Goal: Task Accomplishment & Management: Complete application form

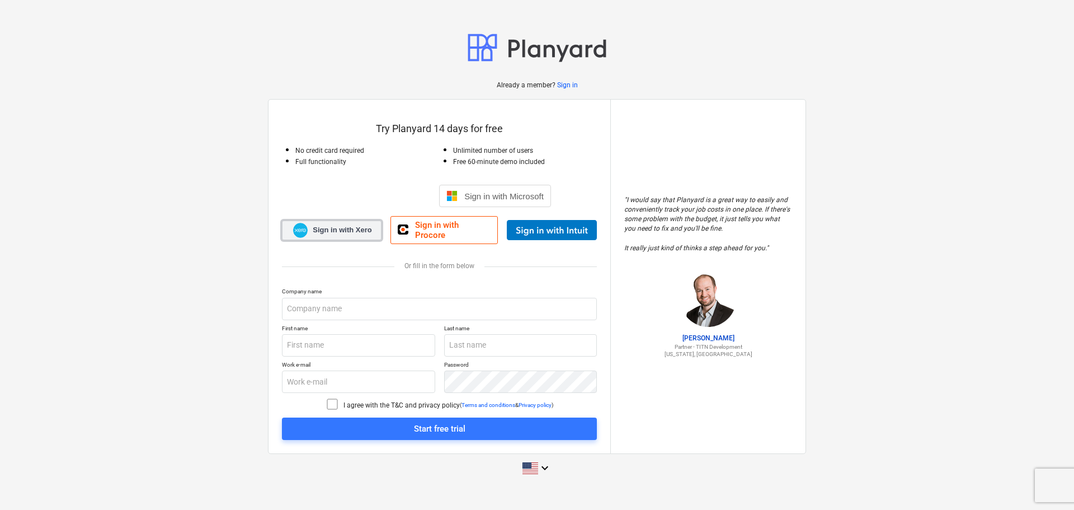
click at [321, 228] on span "Sign in with Xero" at bounding box center [342, 230] width 59 height 10
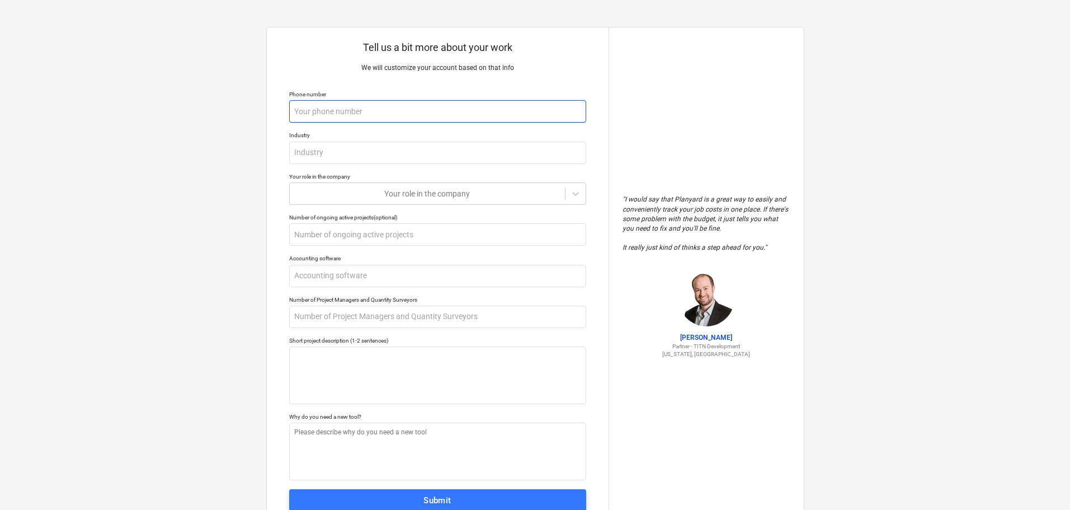
click at [318, 115] on input "text" at bounding box center [437, 111] width 297 height 22
type textarea "x"
type input "0"
type textarea "x"
type input "07"
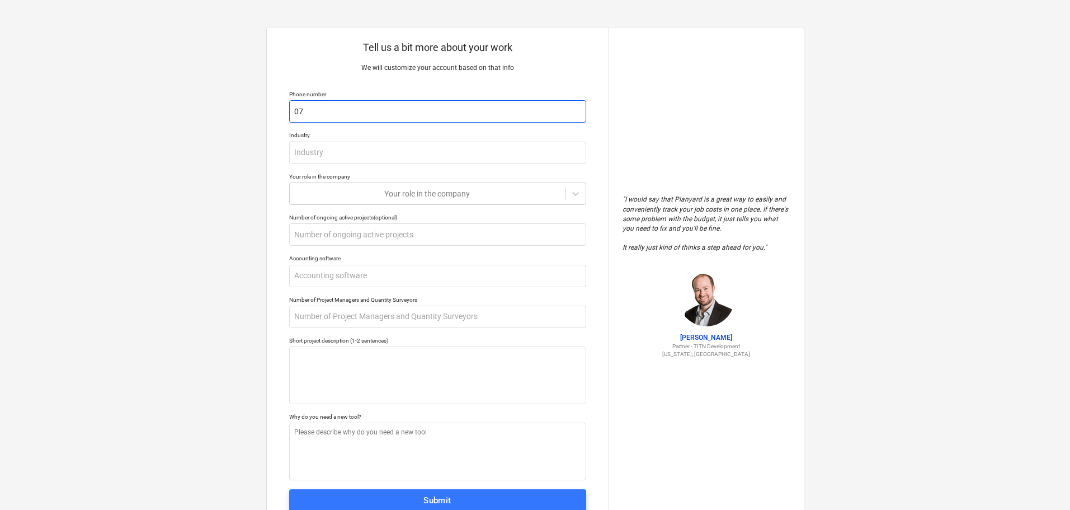
type textarea "x"
type input "077"
type textarea "x"
type input "0770"
type textarea "x"
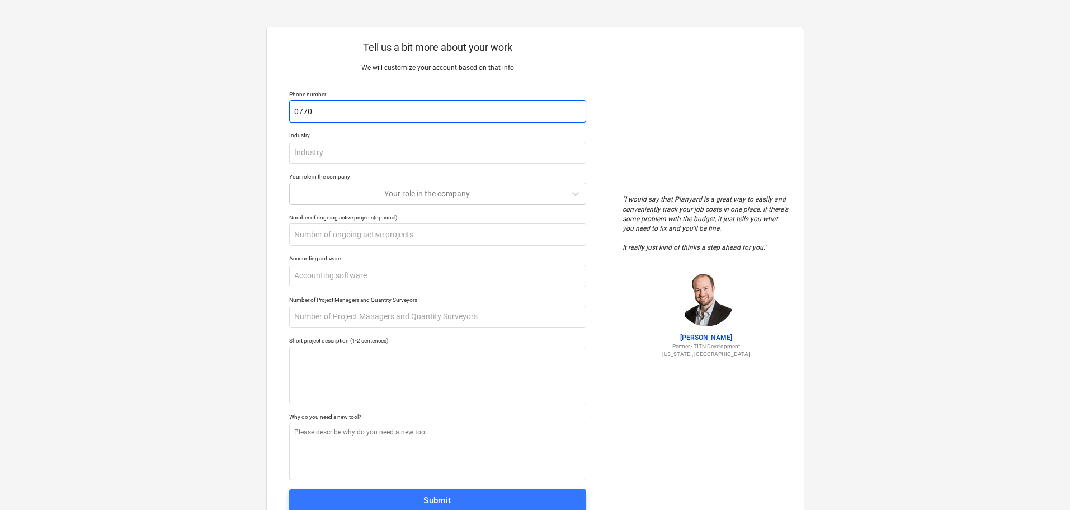
type input "07701"
type textarea "x"
type input "07701"
type textarea "x"
type input "07701 2"
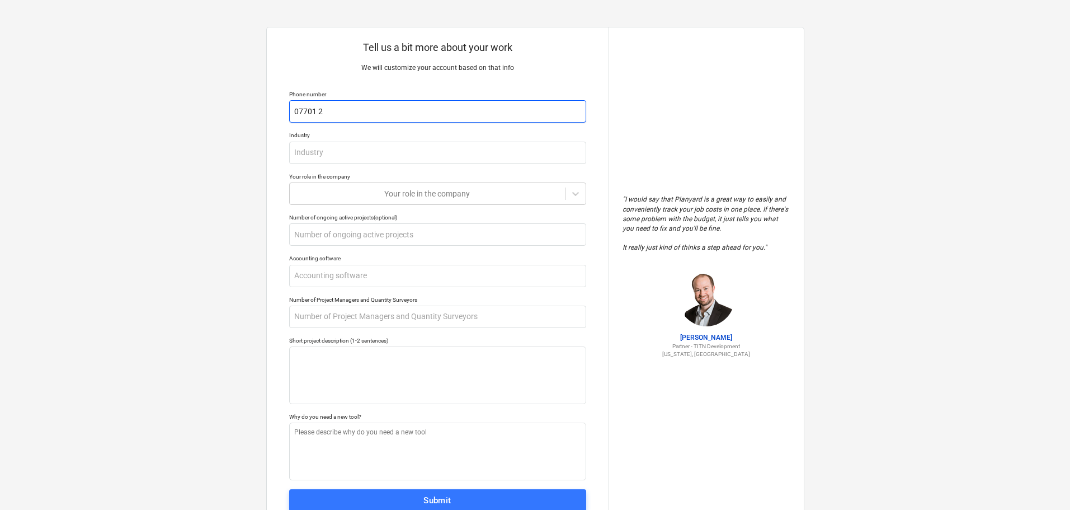
type textarea "x"
type input "07701 21"
type textarea "x"
type input "07701 219"
type textarea "x"
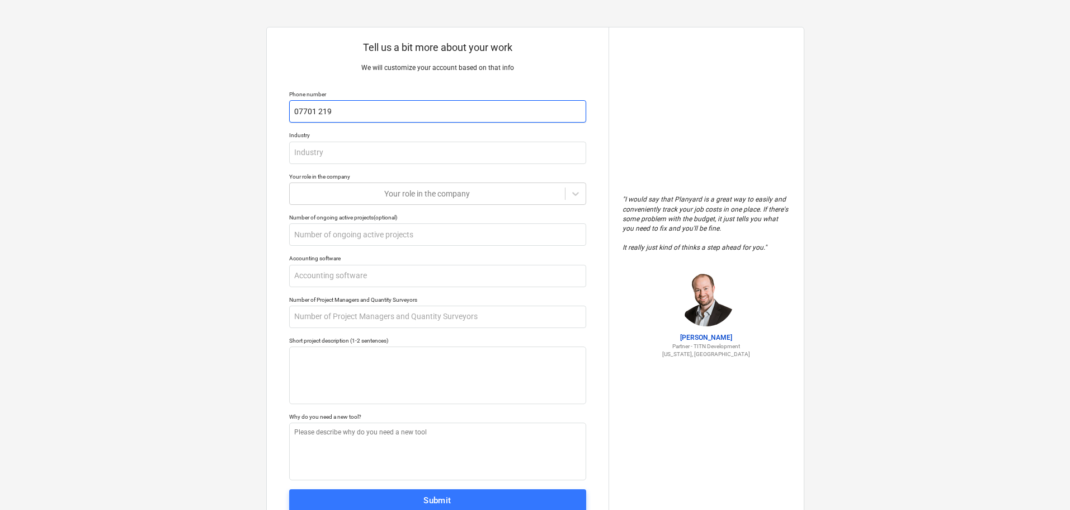
type input "07701 2195"
type textarea "x"
type input "07701 21951"
type textarea "x"
type input "07701 219512"
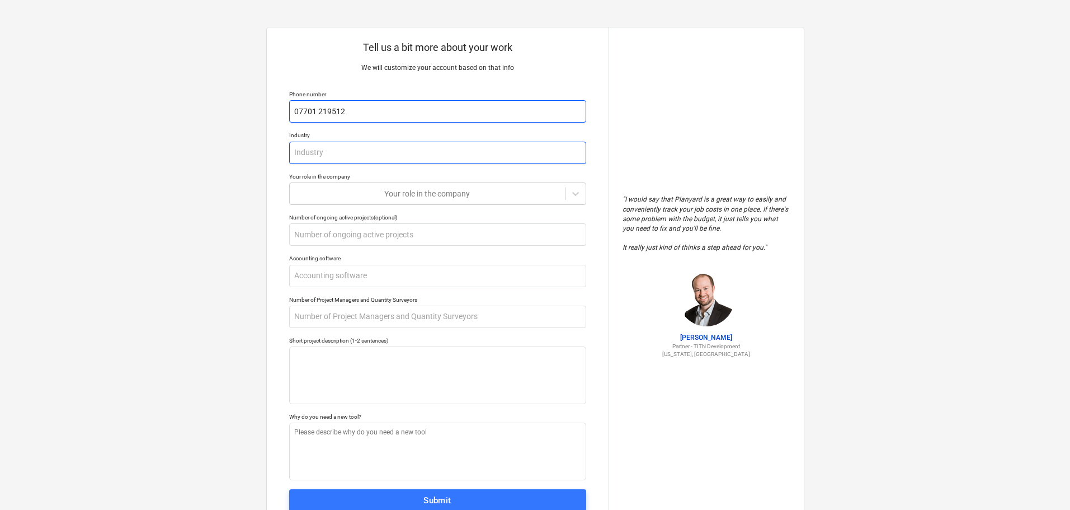
type textarea "x"
type input "R"
type textarea "x"
type input "Re"
type textarea "x"
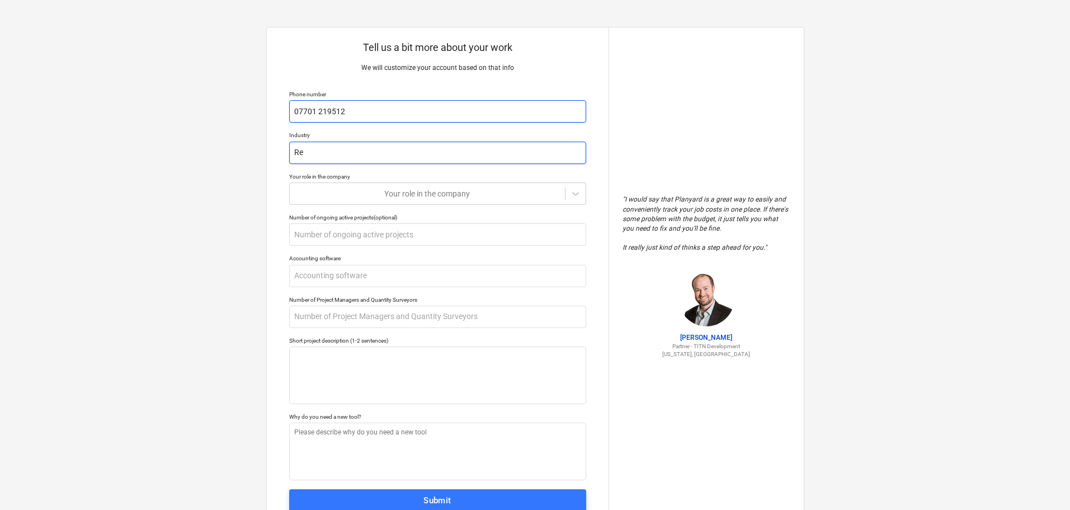
type input "Ren"
type textarea "x"
type input "Rene"
type textarea "x"
type input "Renew"
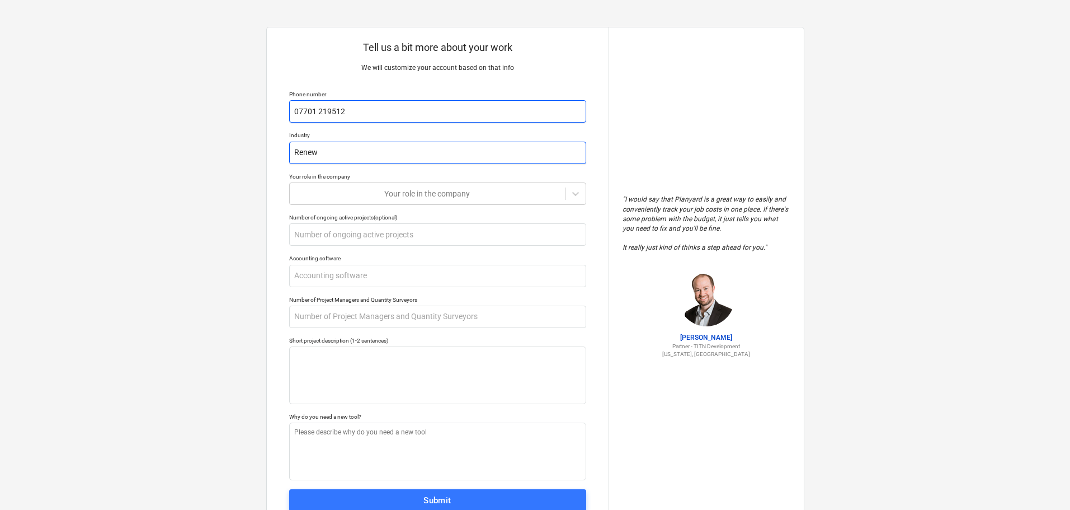
type textarea "x"
type input "Renewa"
type textarea "x"
type input "Renewab"
type textarea "x"
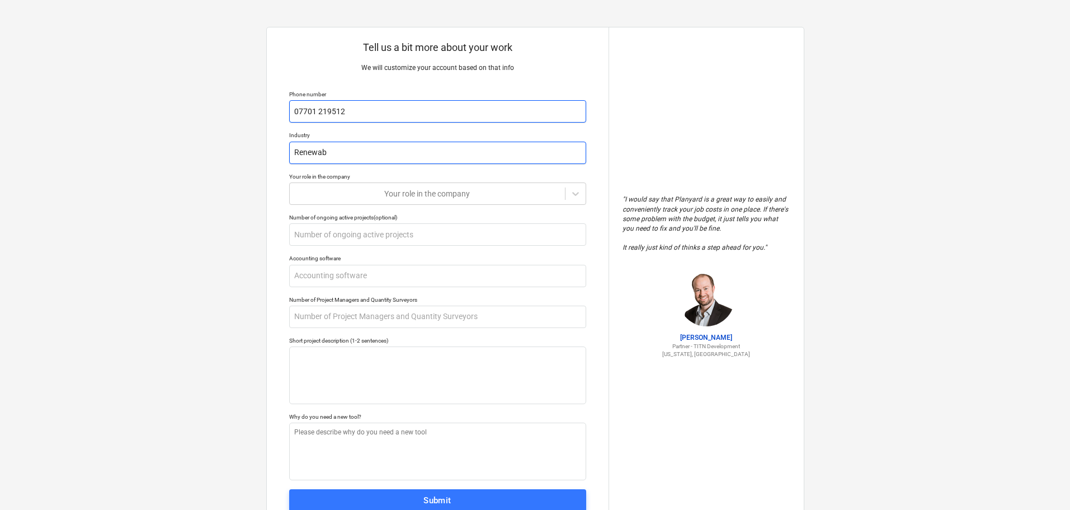
type input "Renewabl"
type textarea "x"
type input "Renewable"
type textarea "x"
type input "Renewable"
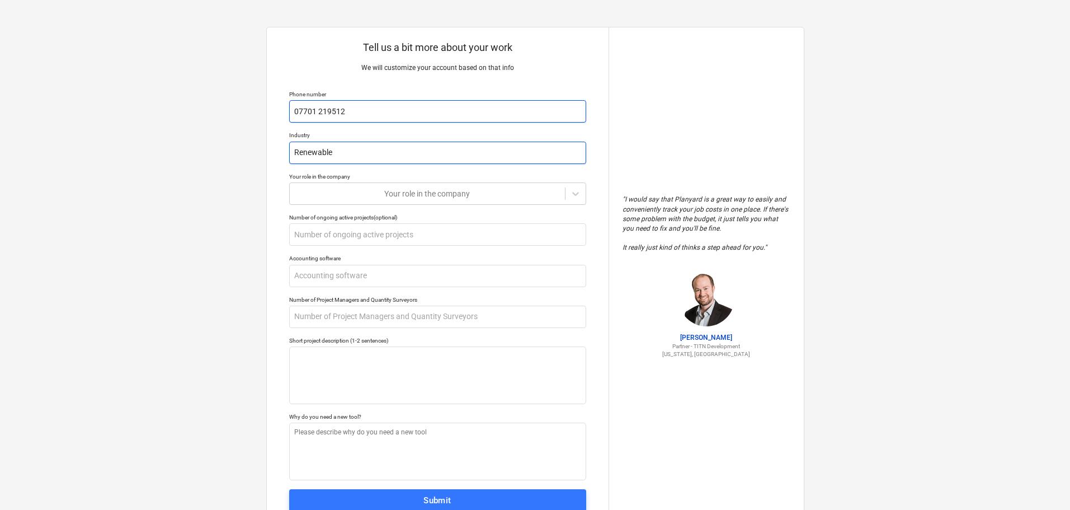
type textarea "x"
type input "Renewable E"
type textarea "x"
type input "Renewable En"
type textarea "x"
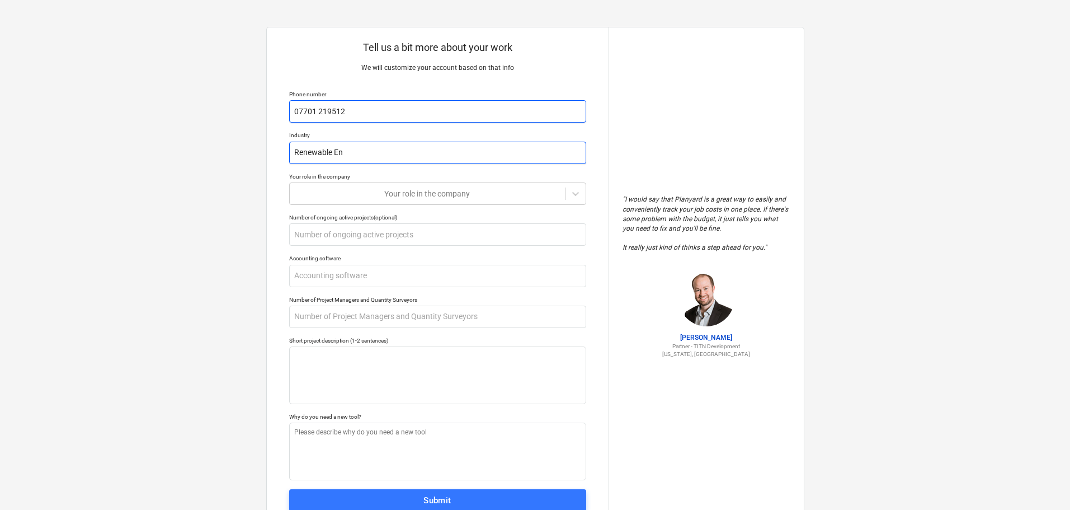
type input "Renewable Ene"
type textarea "x"
type input "Renewable Ener"
type textarea "x"
type input "Renewable Energ"
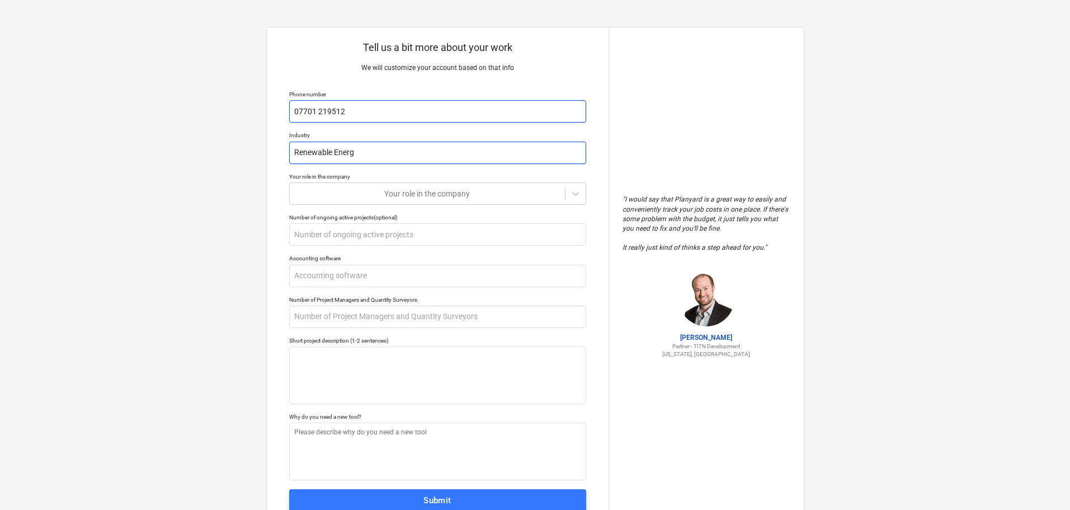
type textarea "x"
type input "Renewable Energy"
click at [577, 194] on icon at bounding box center [575, 194] width 7 height 4
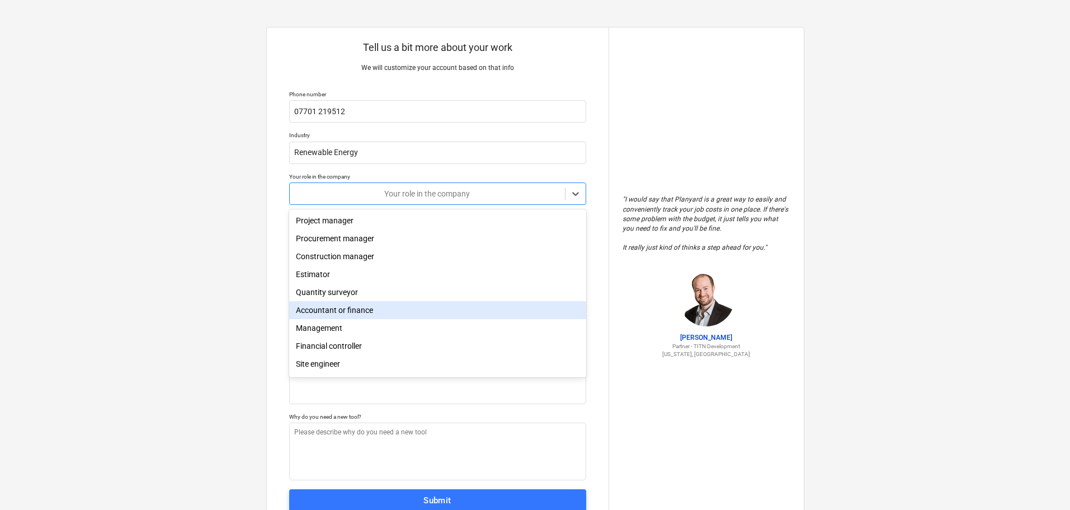
click at [348, 317] on div "Accountant or finance" at bounding box center [437, 310] width 297 height 18
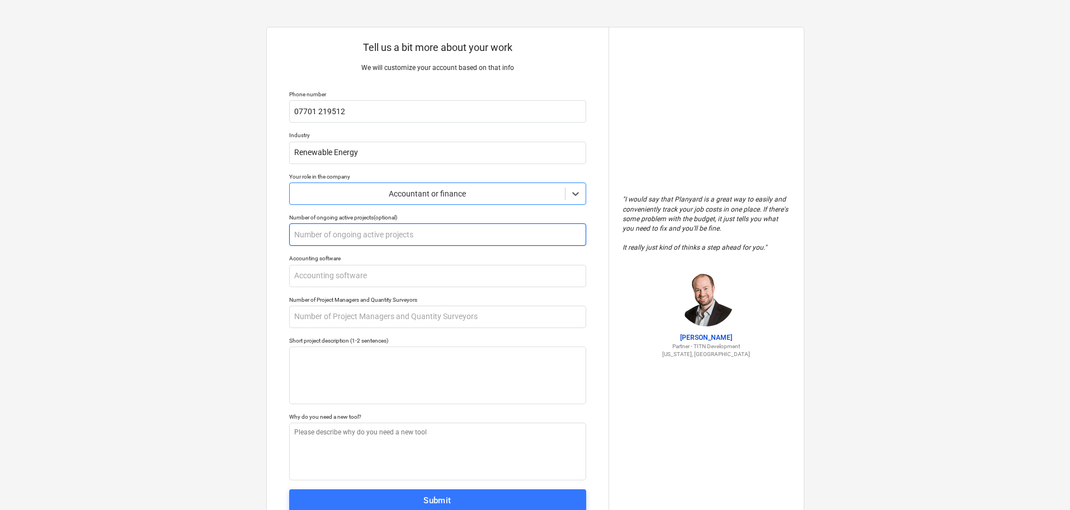
click at [337, 230] on input "text" at bounding box center [437, 234] width 297 height 22
type textarea "x"
type input "3"
type textarea "x"
type input "30"
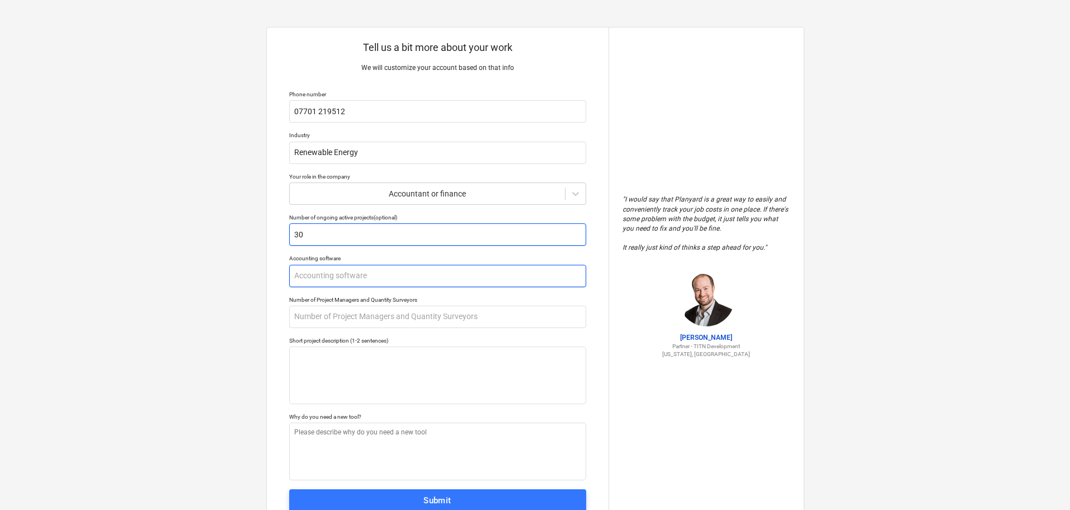
type textarea "x"
type input "X"
type textarea "x"
type input "Xe"
type textarea "x"
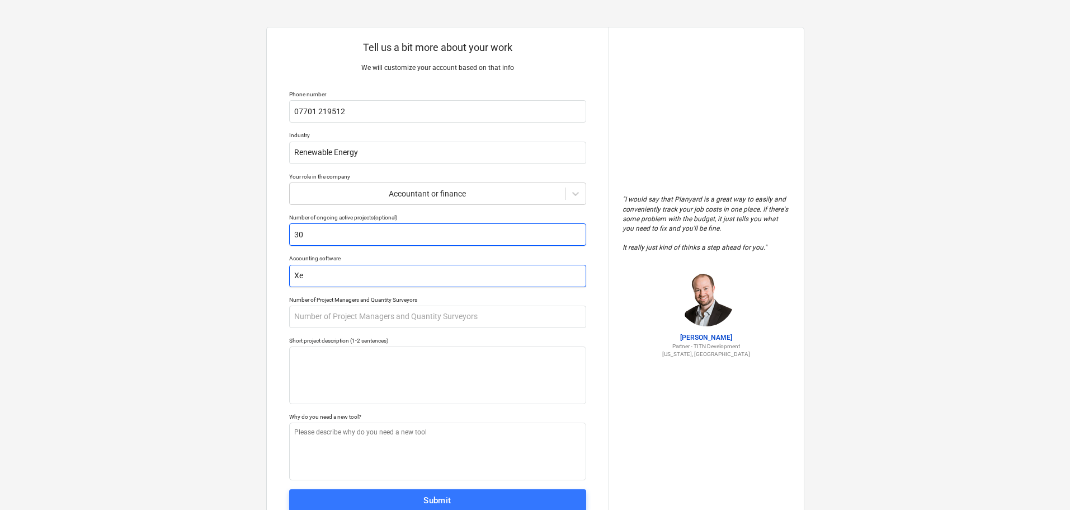
type input "Xer"
type textarea "x"
type input "Xero"
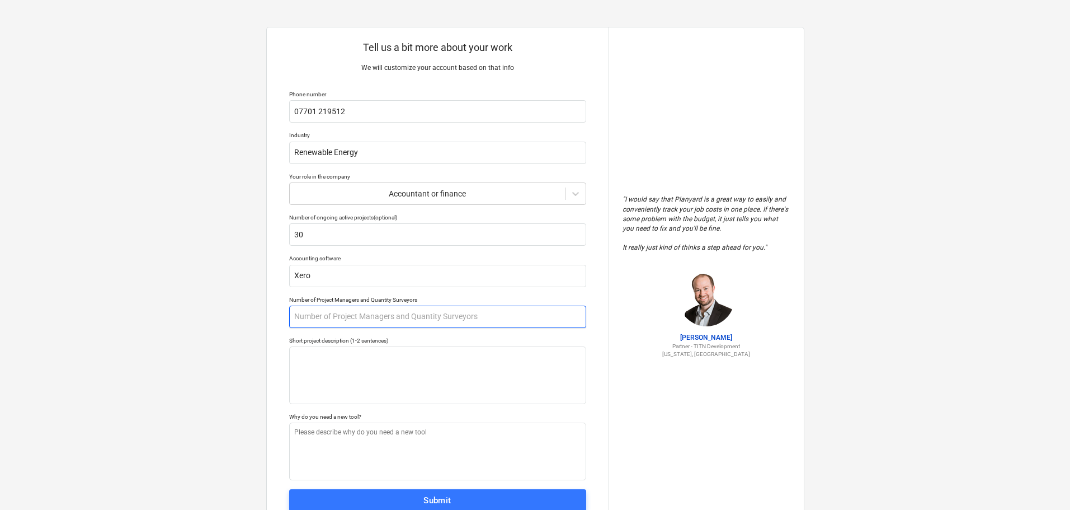
click at [364, 313] on input "text" at bounding box center [437, 316] width 297 height 22
type textarea "x"
type input "8"
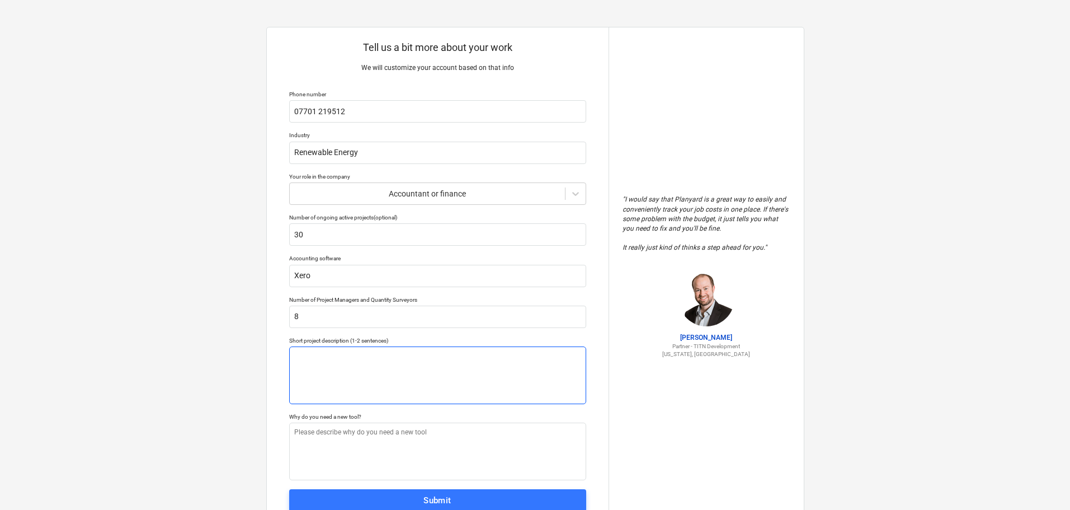
click at [436, 367] on textarea at bounding box center [437, 375] width 297 height 58
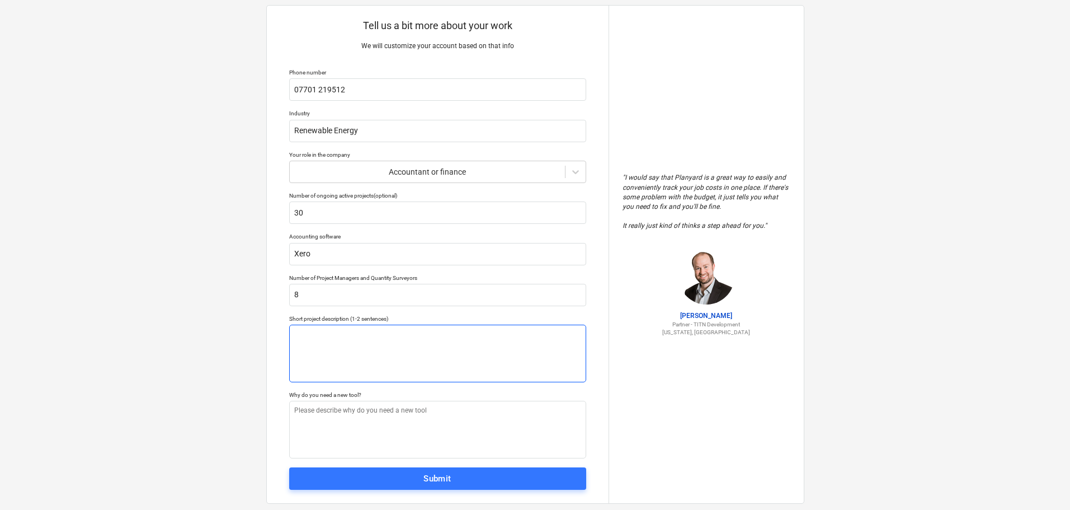
scroll to position [43, 0]
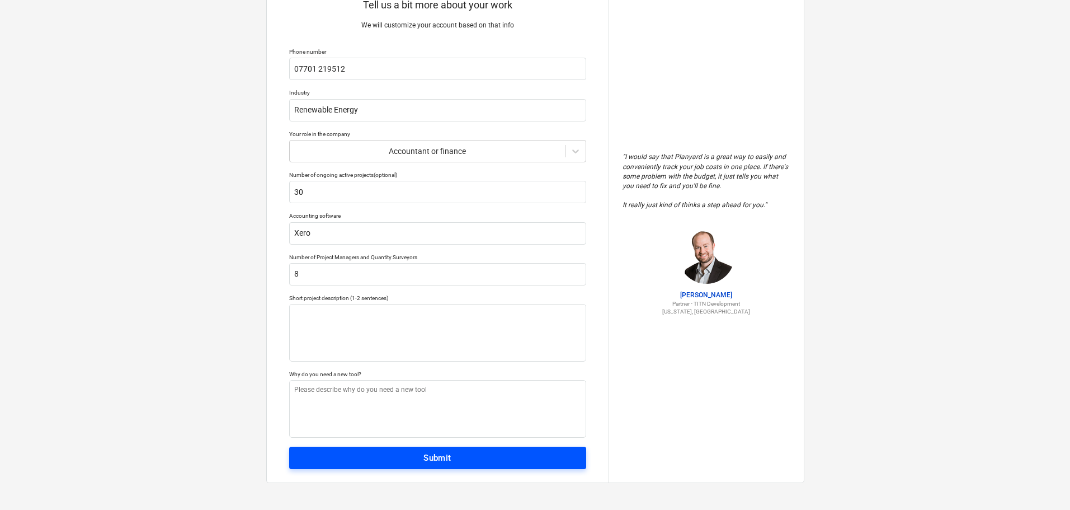
click at [414, 456] on span "Submit" at bounding box center [438, 457] width 272 height 15
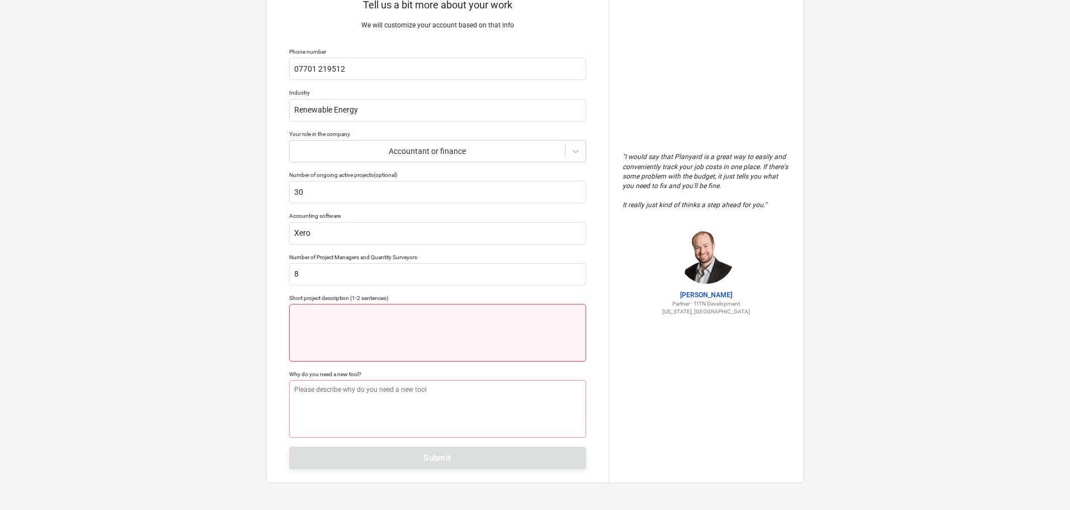
click at [376, 321] on textarea at bounding box center [437, 333] width 297 height 58
type textarea "x"
type textarea "B"
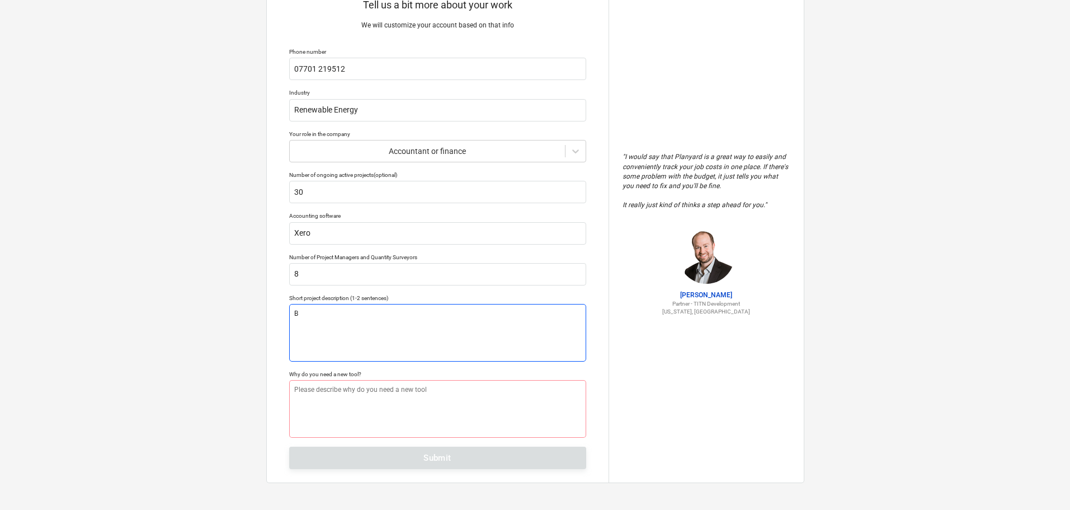
type textarea "x"
type textarea "Be"
type textarea "x"
type textarea "Bes"
type textarea "x"
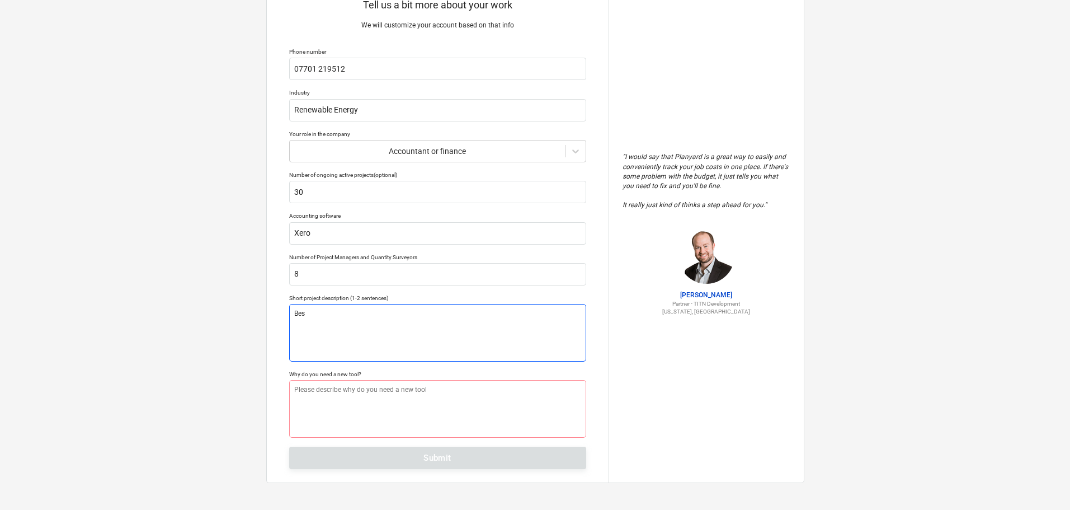
type textarea "Besp"
type textarea "x"
type textarea "Bespo"
type textarea "x"
type textarea "Bespok"
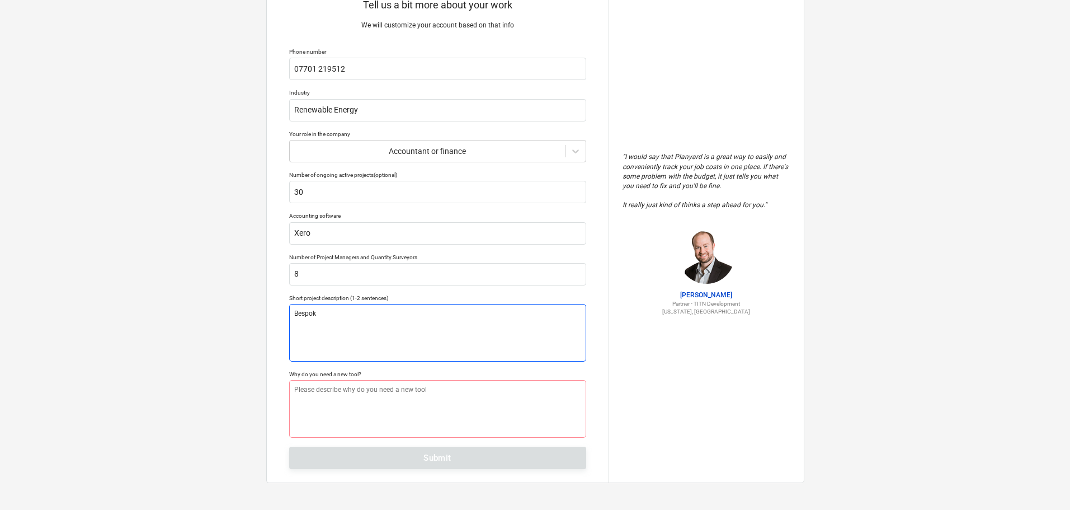
type textarea "x"
type textarea "Bespoke"
type textarea "x"
type textarea "Bespoke"
type textarea "x"
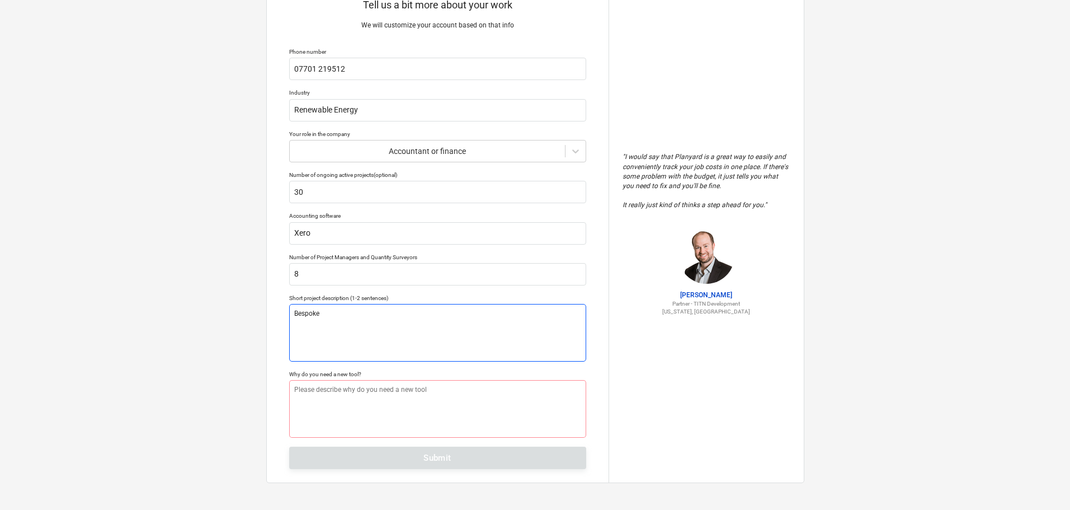
type textarea "Bespoke R"
type textarea "x"
type textarea "Bespoke Re"
type textarea "x"
type textarea "Bespoke Ren"
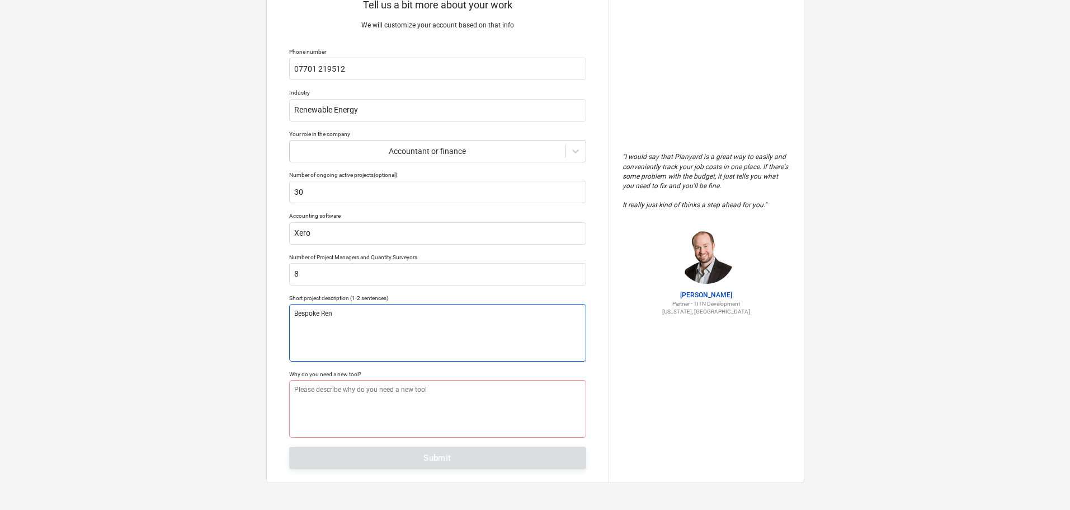
type textarea "x"
type textarea "Bespoke Rene"
type textarea "x"
type textarea "Bespoke Renew"
type textarea "x"
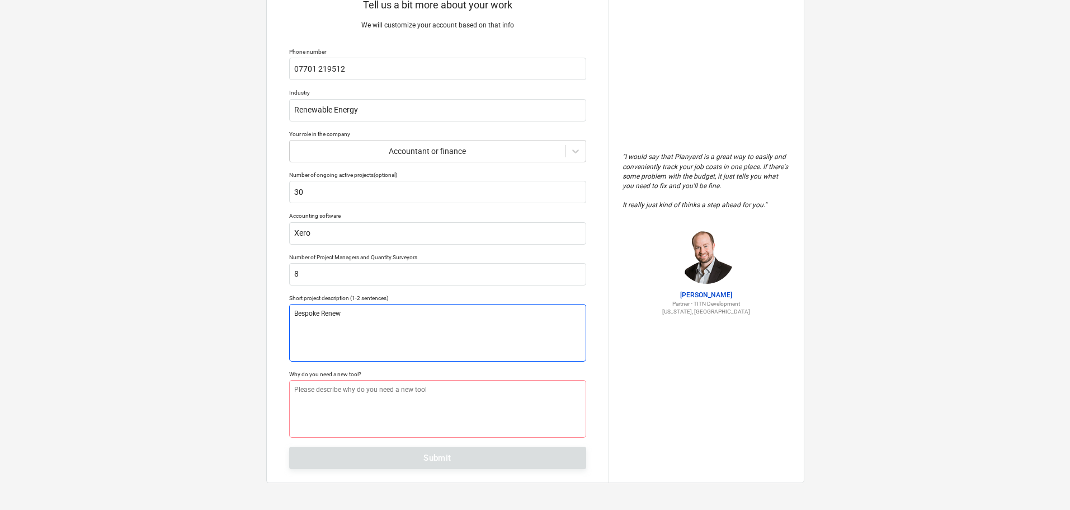
type textarea "Bespoke Renewa"
type textarea "x"
type textarea "Bespoke Renewab"
type textarea "x"
type textarea "Bespoke Renewaby"
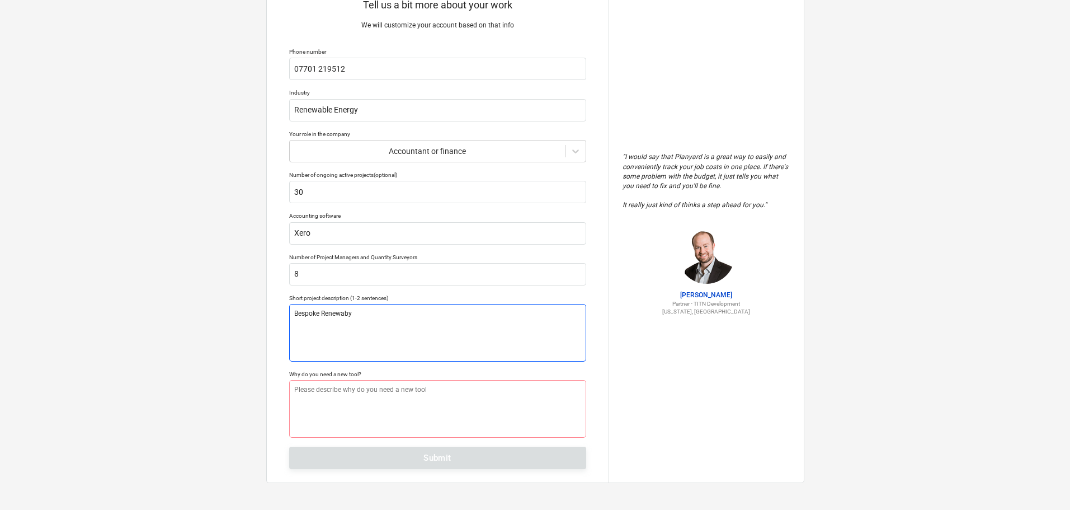
type textarea "x"
type textarea "Bespoke Renewab"
type textarea "x"
type textarea "Bespoke Renewabl"
type textarea "x"
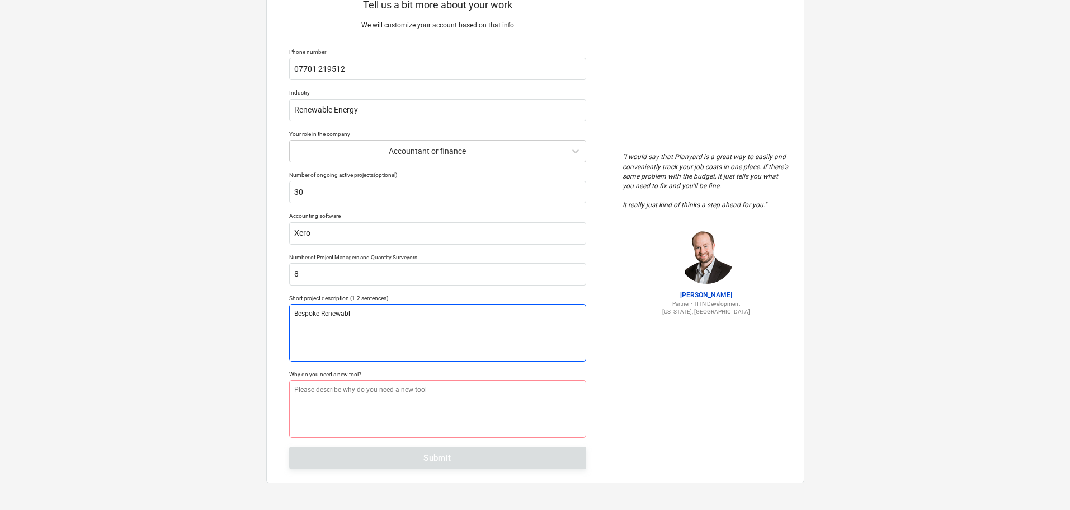
type textarea "Bespoke Renewable"
type textarea "x"
type textarea "Bespoke Renewable"
type textarea "x"
type textarea "Bespoke Renewable E"
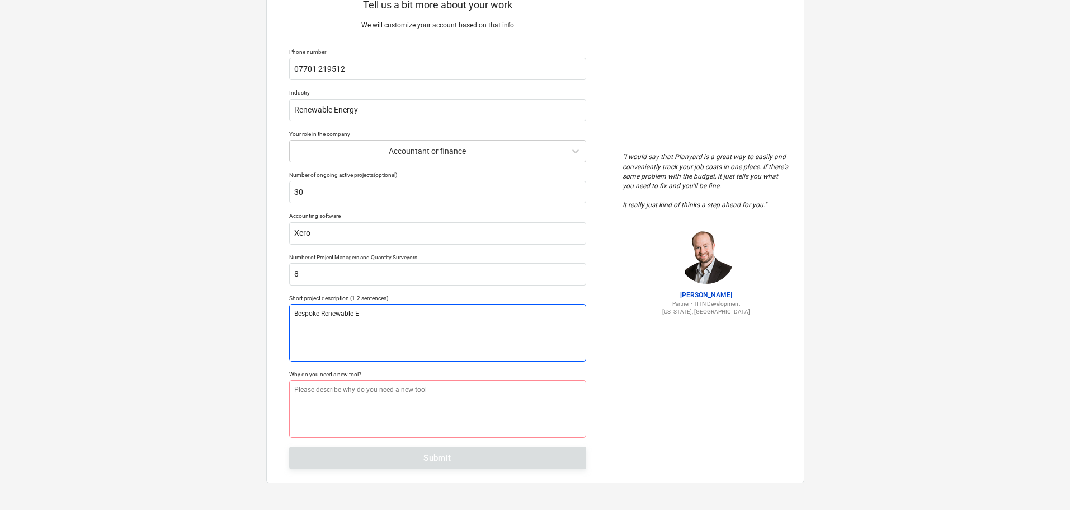
type textarea "x"
type textarea "Bespoke Renewable En"
type textarea "x"
type textarea "Bespoke Renewable Ene"
type textarea "x"
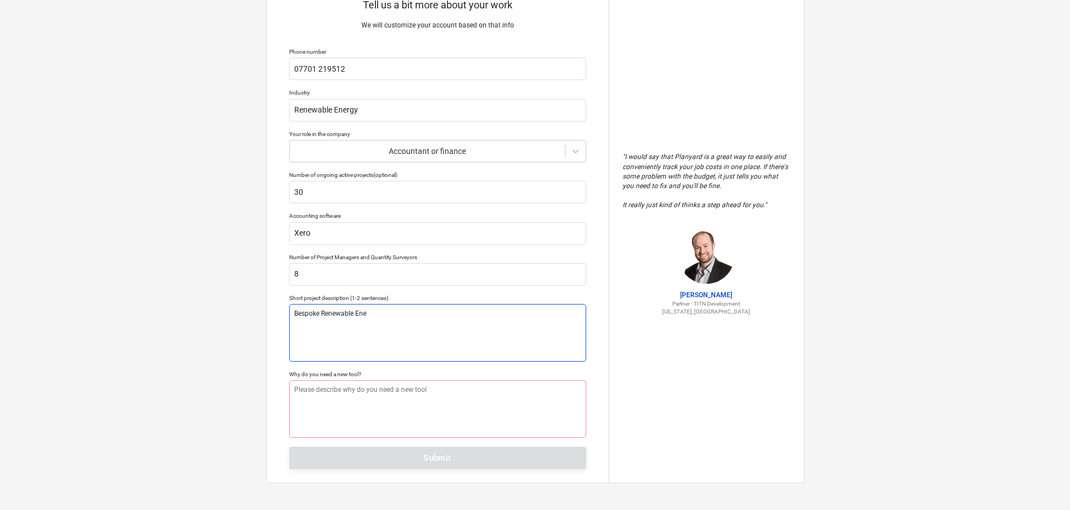
type textarea "Bespoke Renewable Ener"
type textarea "x"
type textarea "Bespoke Renewable Energ"
type textarea "x"
type textarea "Bespoke Renewable Energy"
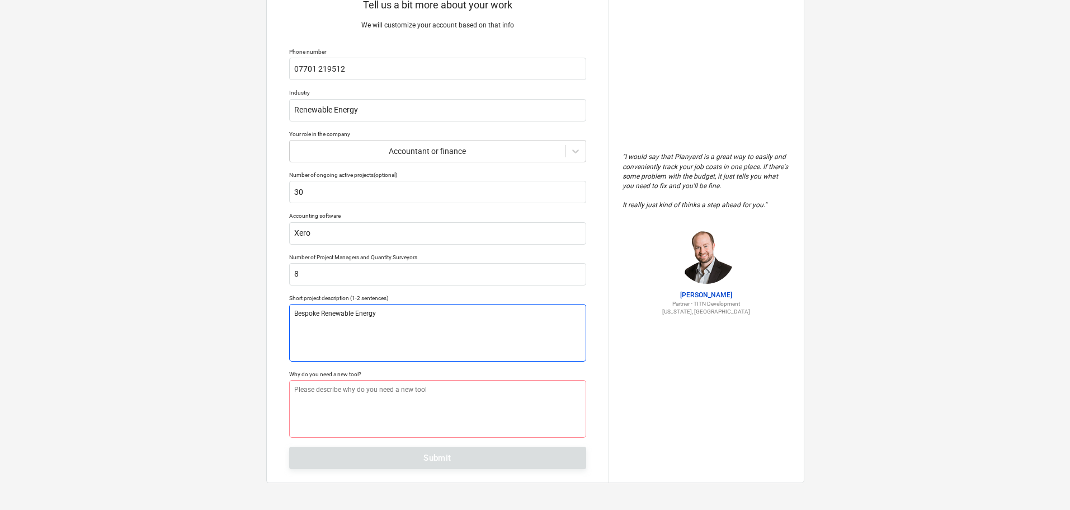
type textarea "x"
type textarea "Bespoke Renewable Energy"
type textarea "x"
type textarea "Bespoke Renewable Energy S"
type textarea "x"
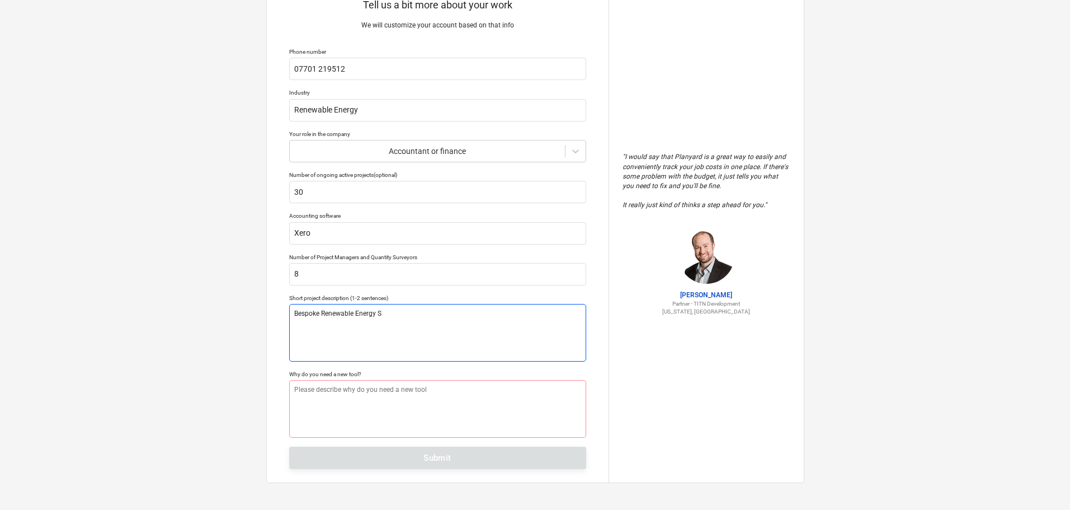
type textarea "Bespoke Renewable Energy So"
type textarea "x"
type textarea "Bespoke Renewable Energy Sol"
type textarea "x"
type textarea "Bespoke Renewable Energy Solu"
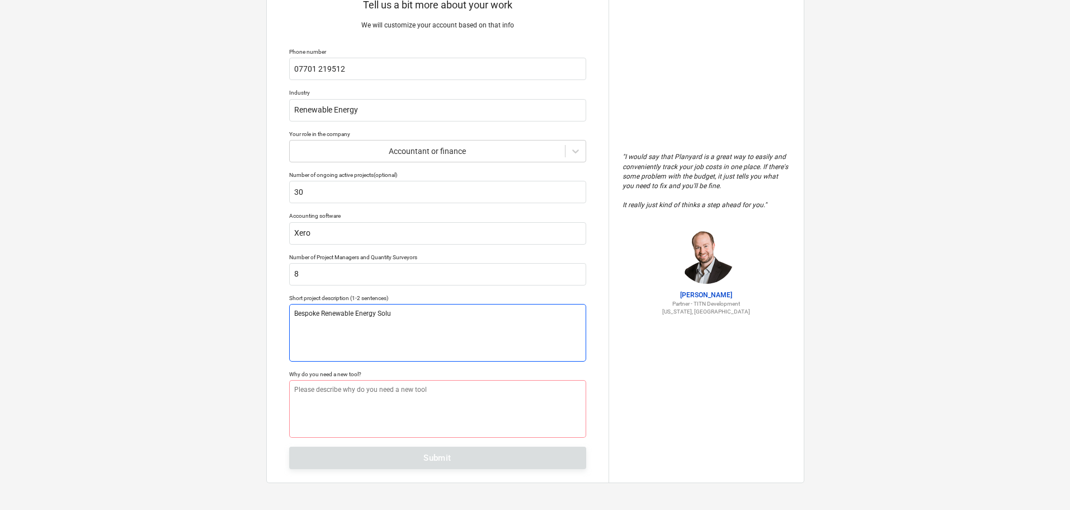
type textarea "x"
type textarea "Bespoke Renewable Energy Solut"
type textarea "x"
type textarea "Bespoke Renewable Energy Soluti"
type textarea "x"
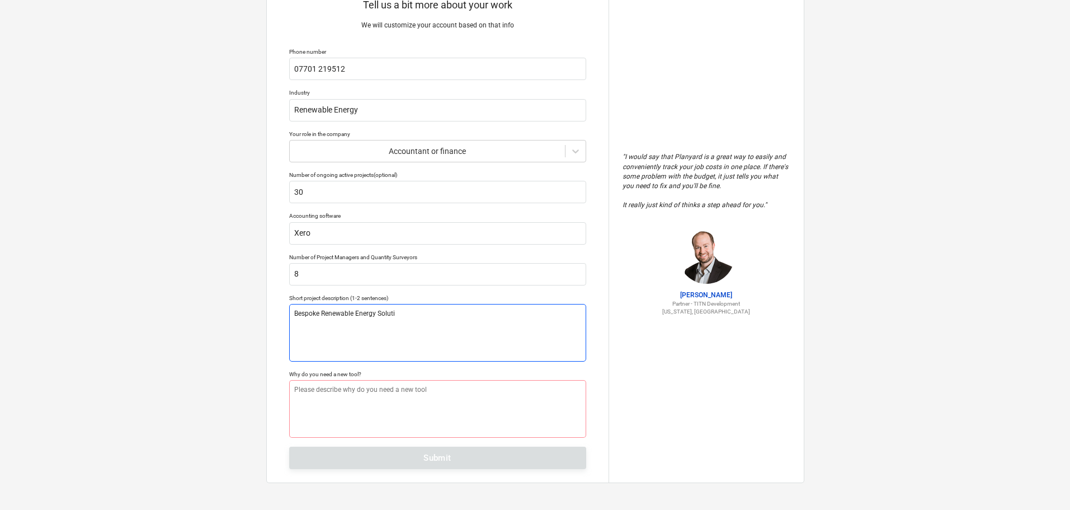
type textarea "Bespoke Renewable Energy Solutio"
type textarea "x"
type textarea "Bespoke Renewable Energy Solution"
type textarea "x"
type textarea "Bespoke Renewable Energy Solutions"
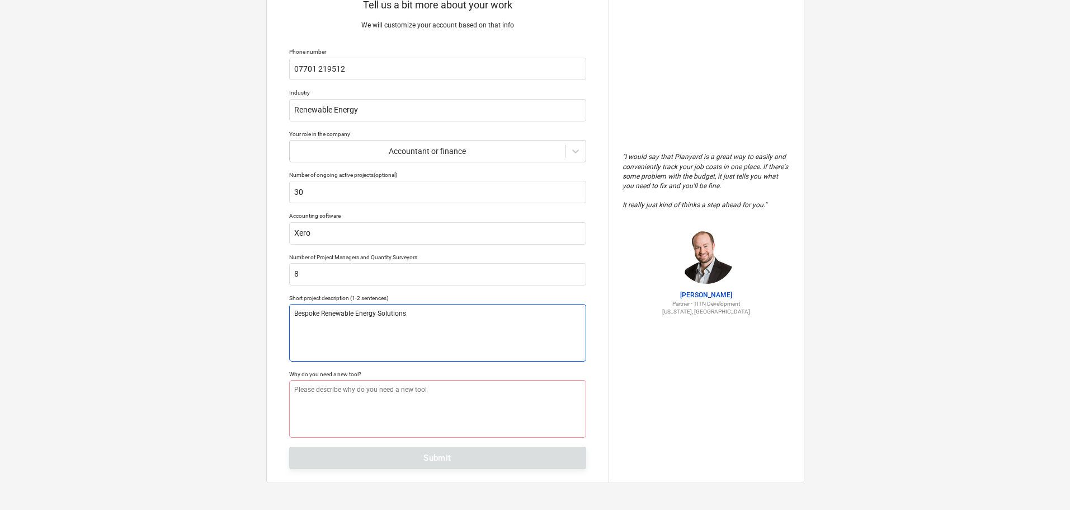
type textarea "x"
type textarea "Bespoke Renewable Energy Solutions,"
type textarea "x"
type textarea "Bespoke Renewable Energy Solutions,"
type textarea "x"
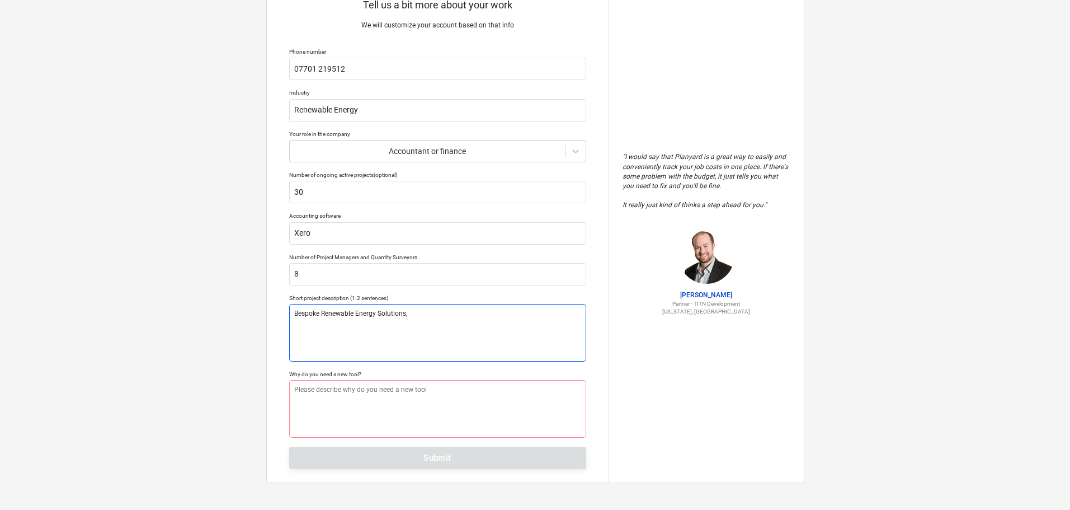
type textarea "Bespoke Renewable Energy Solutions, -"
type textarea "x"
type textarea "Bespoke Renewable Energy Solutions, -0"
type textarea "x"
type textarea "Bespoke Renewable Energy Solutions, -0"
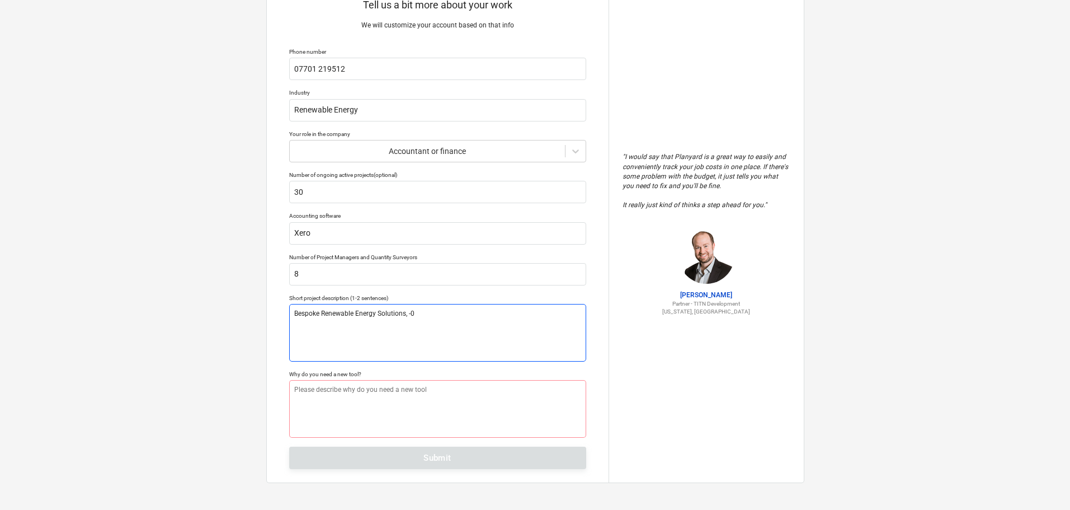
type textarea "x"
type textarea "Bespoke Renewable Energy Solutions, -0"
type textarea "x"
type textarea "Bespoke Renewable Energy Solutions, -"
type textarea "x"
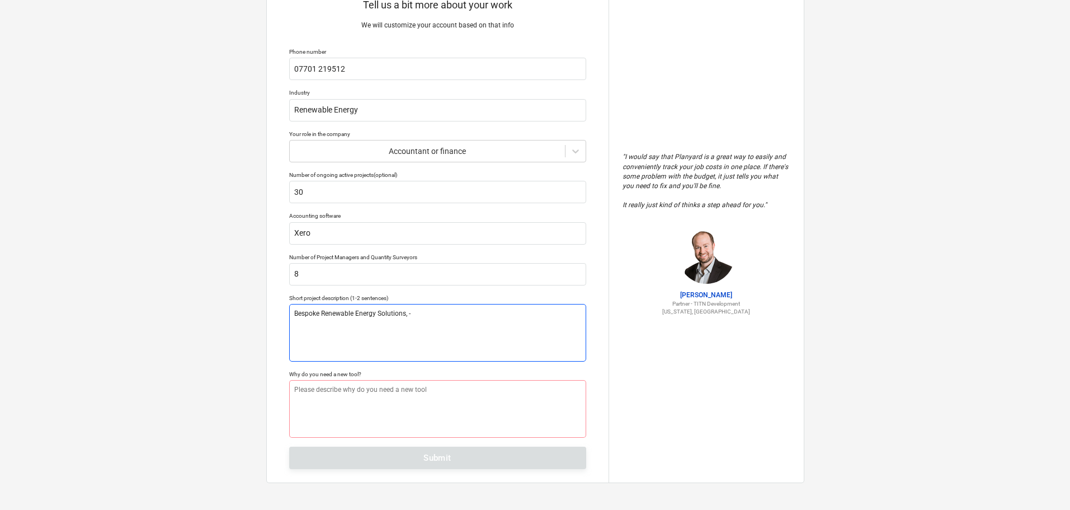
type textarea "Bespoke Renewable Energy Solutions,"
type textarea "x"
type textarea "Bespoke Renewable Energy Solutions, p"
type textarea "x"
type textarea "Bespoke Renewable Energy Solutions, pr"
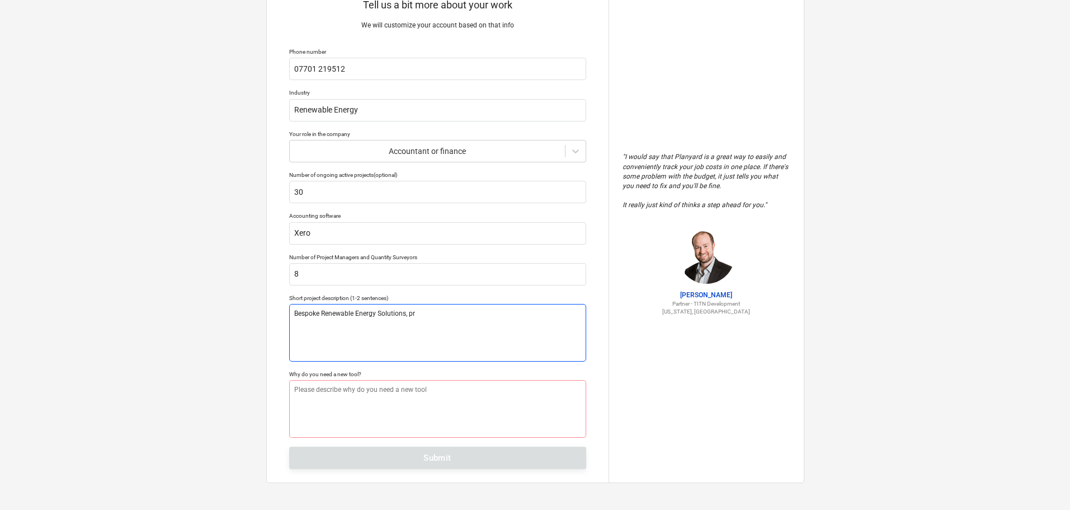
type textarea "x"
type textarea "Bespoke Renewable Energy Solutions, pro"
type textarea "x"
type textarea "Bespoke Renewable Energy Solutions, proj"
type textarea "x"
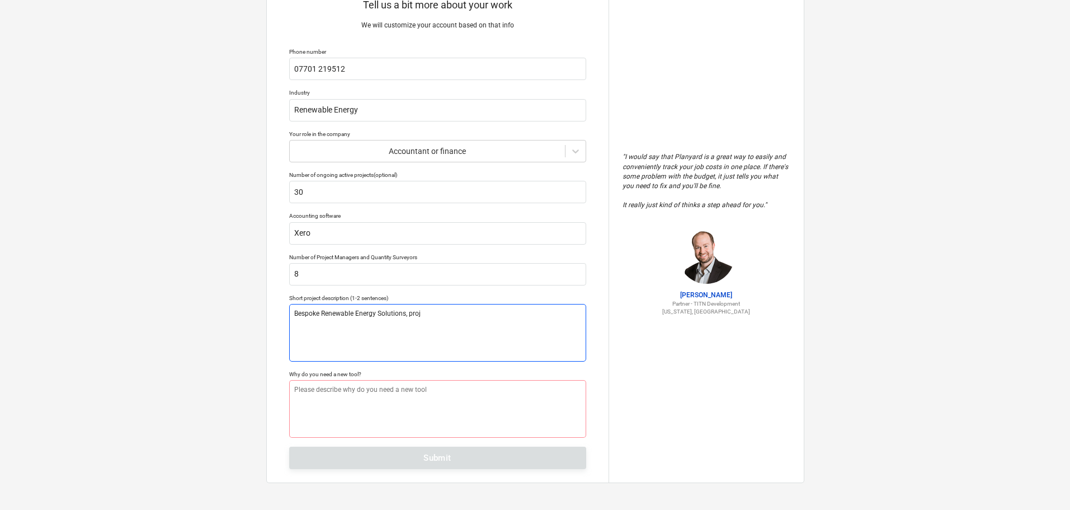
type textarea "Bespoke Renewable Energy Solutions, proje"
type textarea "x"
type textarea "Bespoke Renewable Energy Solutions, projec"
type textarea "x"
type textarea "Bespoke Renewable Energy Solutions, project"
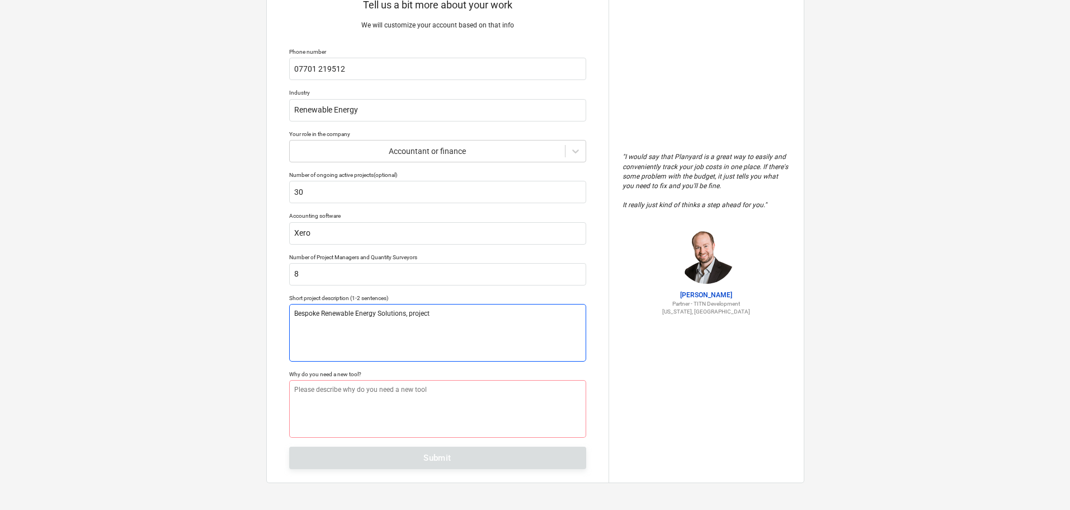
type textarea "x"
type textarea "Bespoke Renewable Energy Solutions, projects"
type textarea "x"
type textarea "Bespoke Renewable Energy Solutions, projects"
type textarea "x"
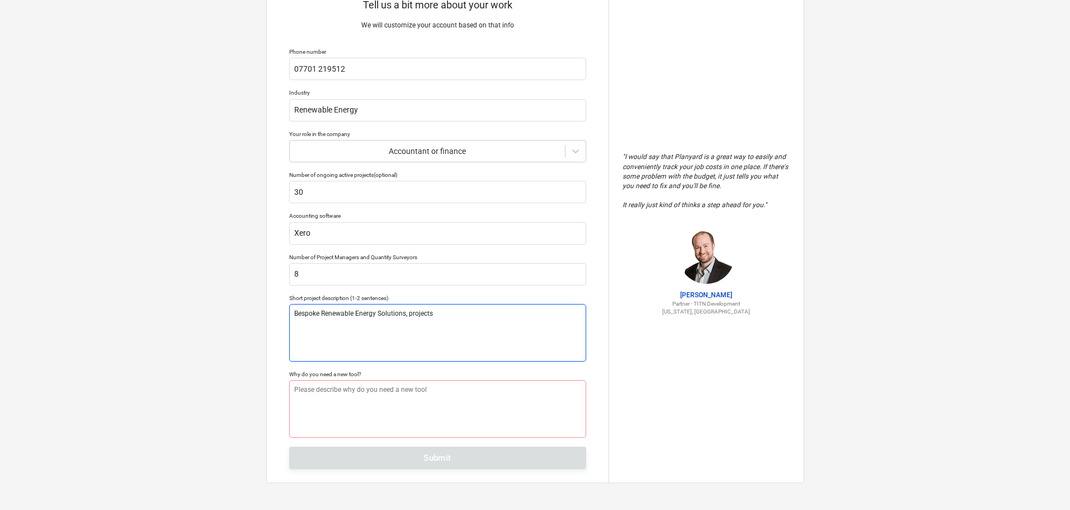
type textarea "Bespoke Renewable Energy Solutions, projects 1"
type textarea "x"
type textarea "Bespoke Renewable Energy Solutions, projects 1/"
type textarea "x"
type textarea "Bespoke Renewable Energy Solutions, projects 1"
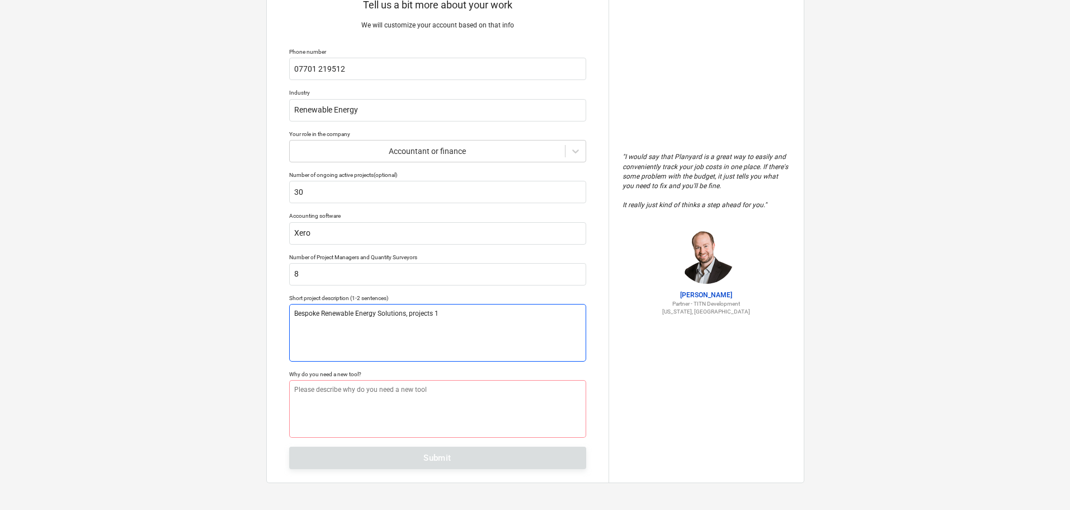
type textarea "x"
type textarea "Bespoke Renewable Energy Solutions, projects 1-"
type textarea "x"
type textarea "Bespoke Renewable Energy Solutions, projects 1-2"
type textarea "x"
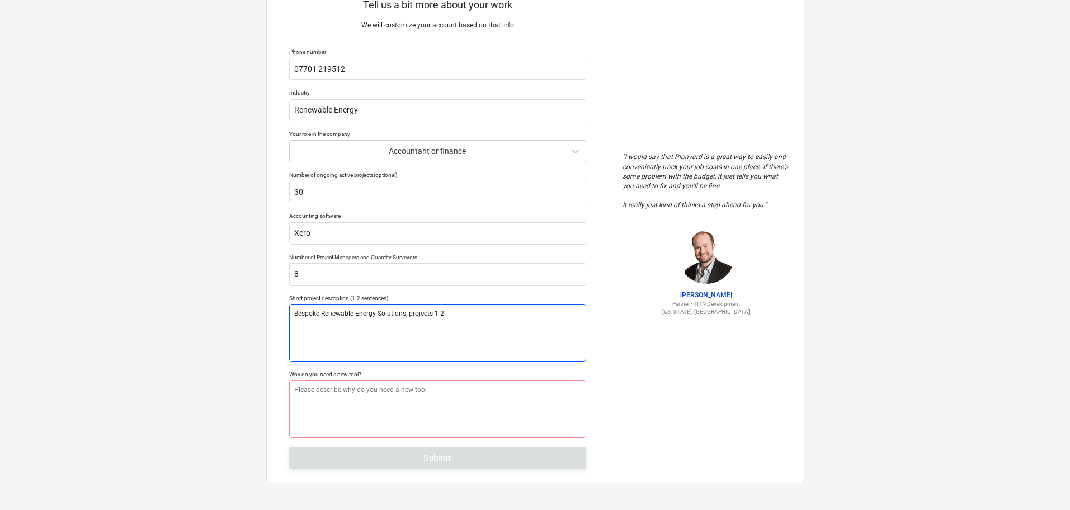
type textarea "Bespoke Renewable Energy Solutions, projects 1-2"
type textarea "x"
type textarea "Bespoke Renewable Energy Solutions, projects 1-2 y"
type textarea "x"
type textarea "Bespoke Renewable Energy Solutions, projects 1-2 ya"
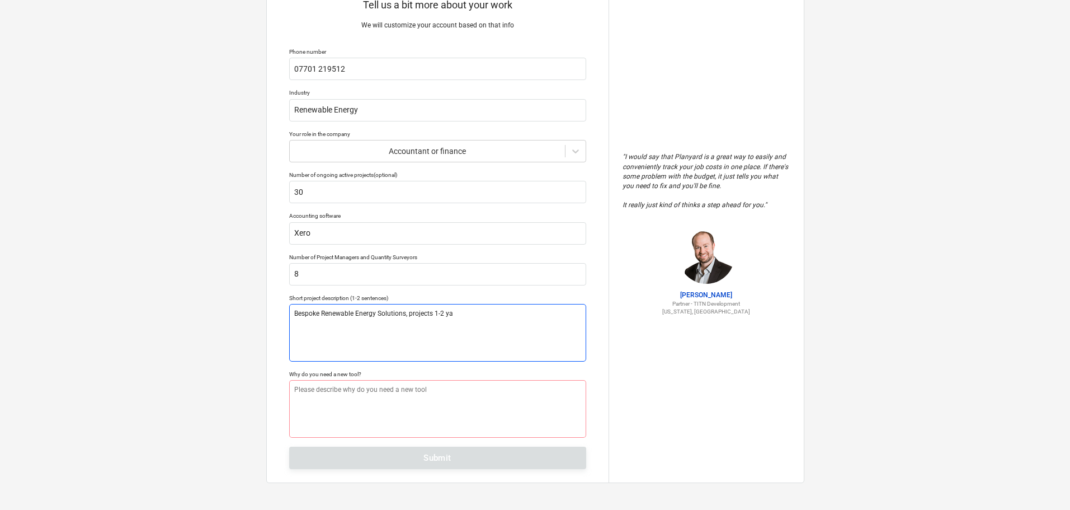
type textarea "x"
type textarea "Bespoke Renewable Energy Solutions, projects 1-2 y"
type textarea "x"
type textarea "Bespoke Renewable Energy Solutions, projects 1-2 ye"
type textarea "x"
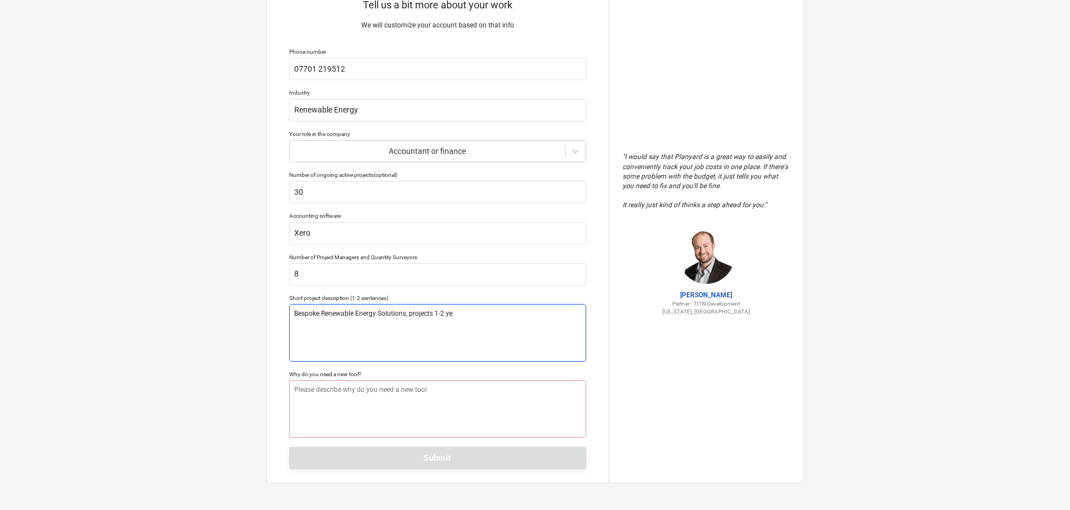
type textarea "Bespoke Renewable Energy Solutions, projects 1-2 yea"
type textarea "x"
type textarea "Bespoke Renewable Energy Solutions, projects 1-2 year"
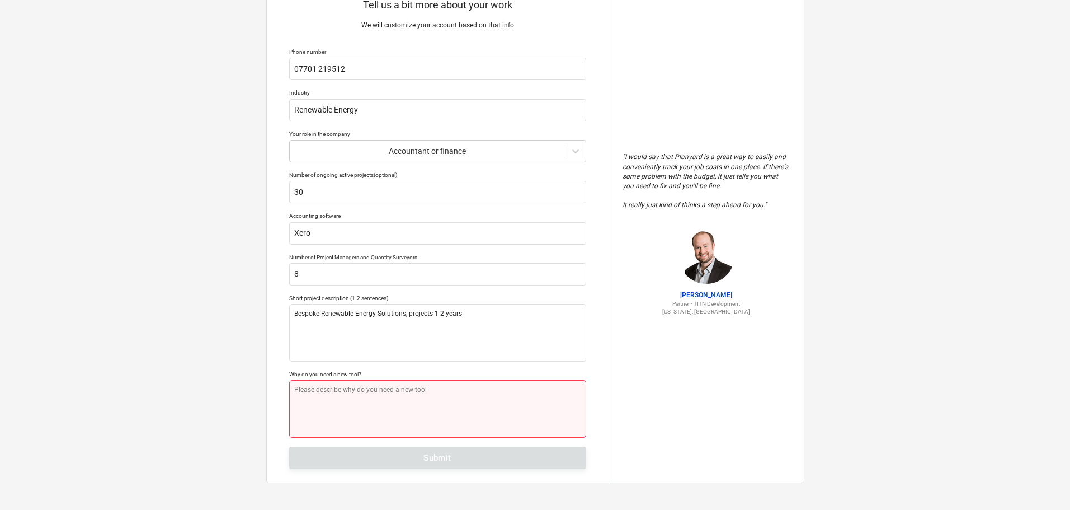
click at [389, 388] on textarea at bounding box center [437, 409] width 297 height 58
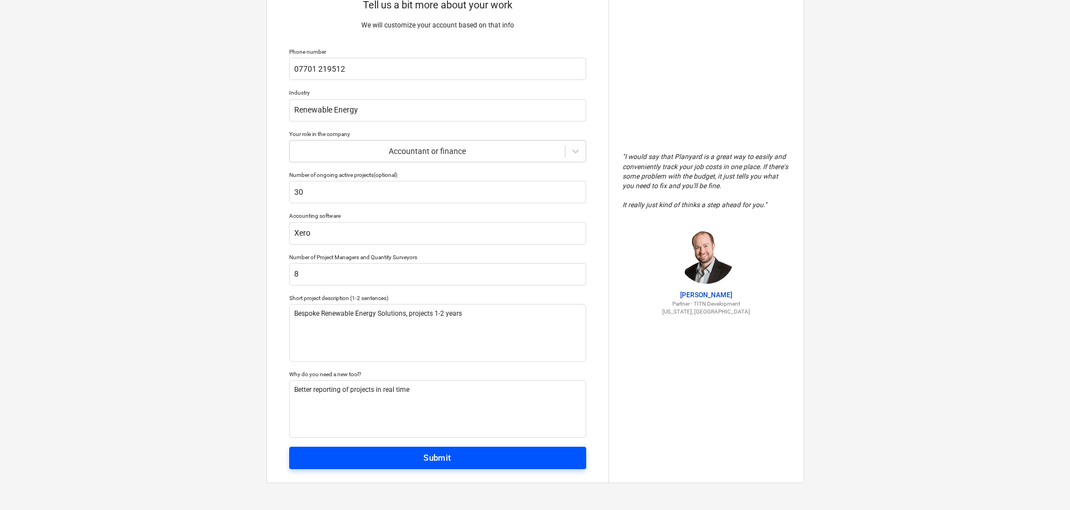
click at [418, 461] on span "Submit" at bounding box center [438, 457] width 272 height 15
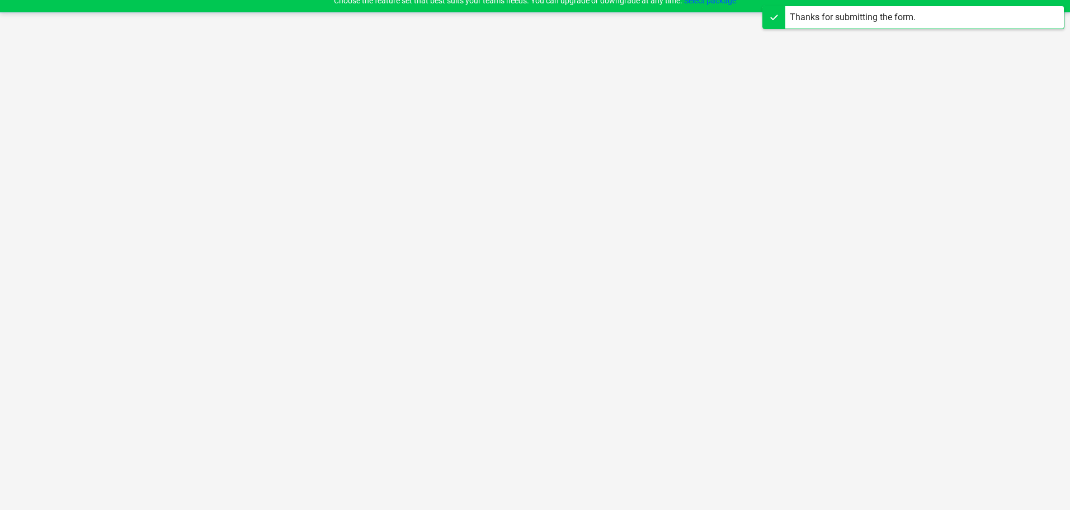
scroll to position [11, 0]
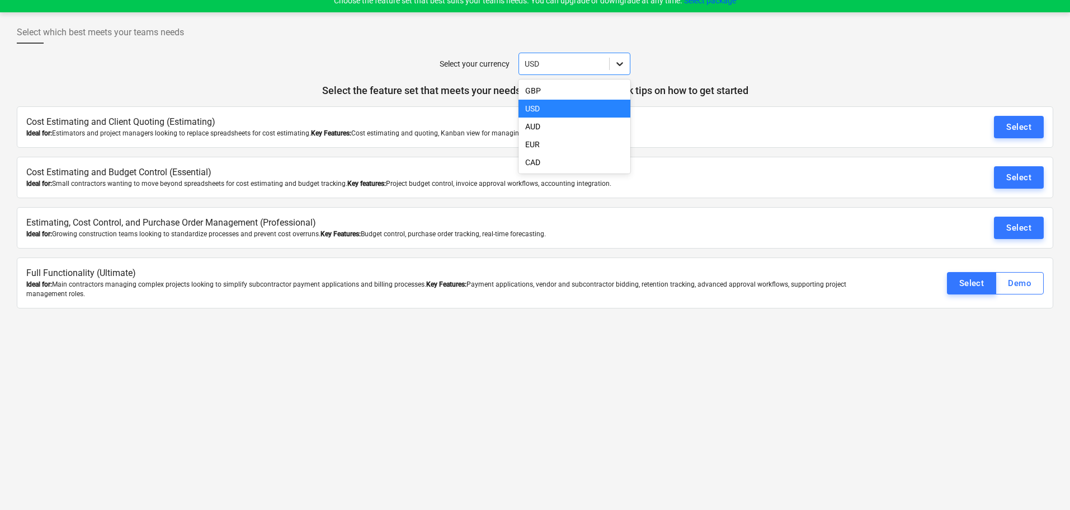
click at [623, 63] on icon at bounding box center [619, 64] width 7 height 4
click at [545, 88] on div "GBP" at bounding box center [575, 91] width 112 height 18
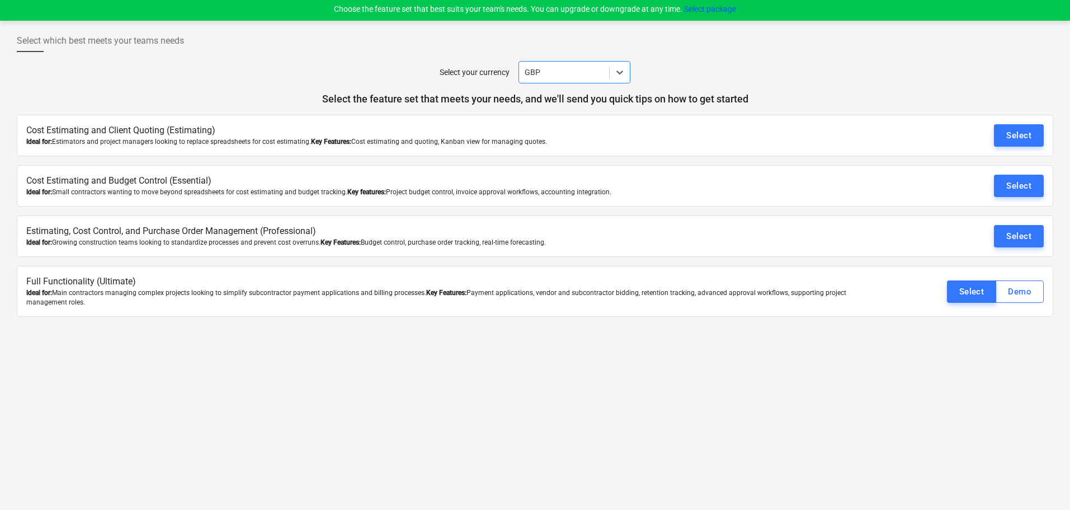
scroll to position [0, 0]
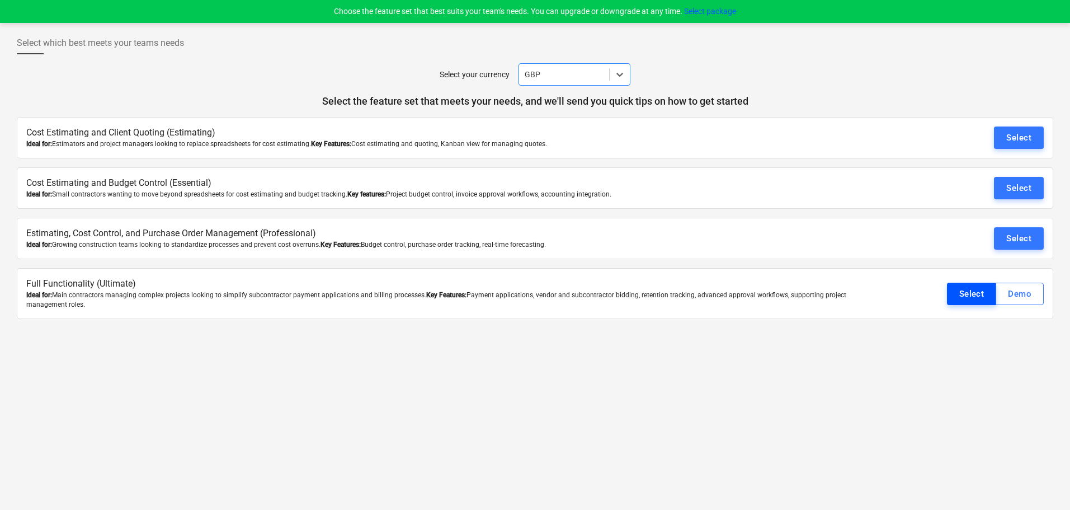
click at [990, 291] on button "Select" at bounding box center [972, 293] width 50 height 22
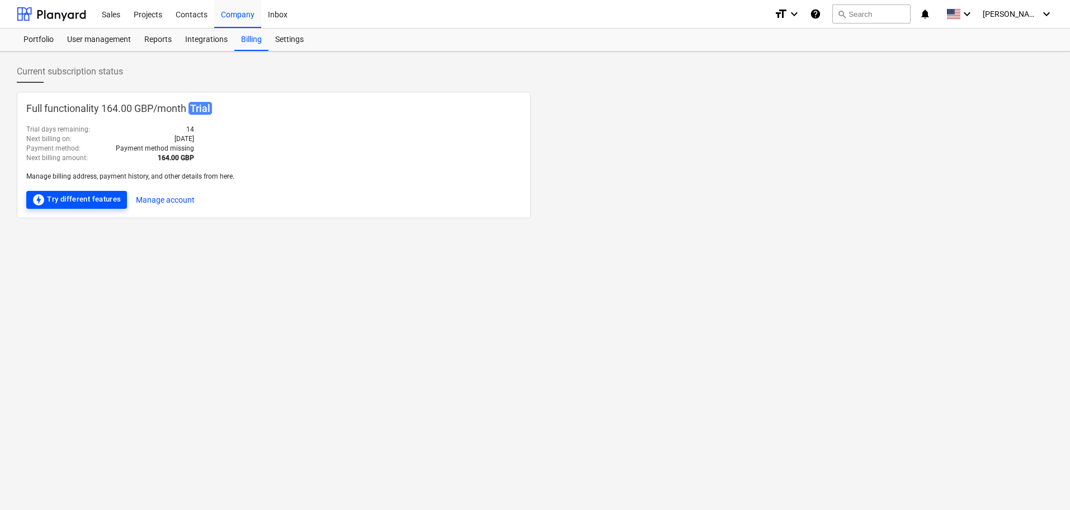
click at [94, 197] on div "offline_bolt Try different features" at bounding box center [77, 199] width 90 height 13
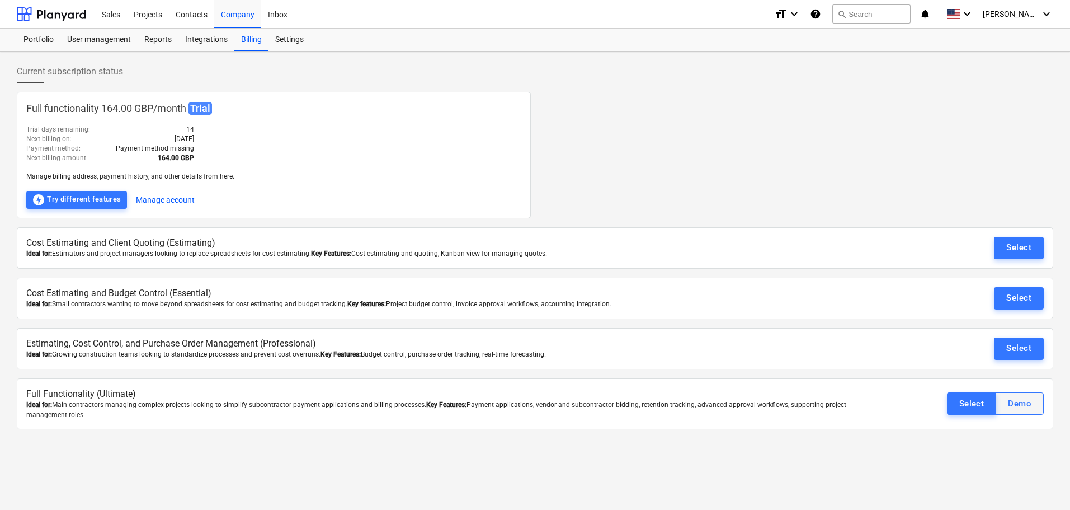
click at [1007, 401] on button "Demo" at bounding box center [1020, 403] width 48 height 22
click at [967, 402] on div "Select" at bounding box center [971, 403] width 25 height 15
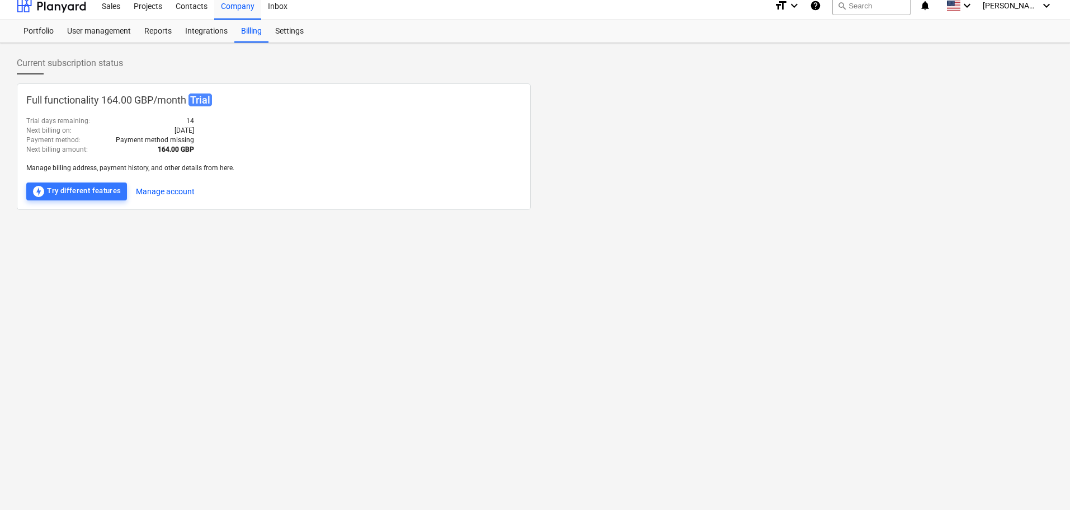
scroll to position [11, 0]
click at [149, 190] on button "Manage account" at bounding box center [165, 189] width 59 height 18
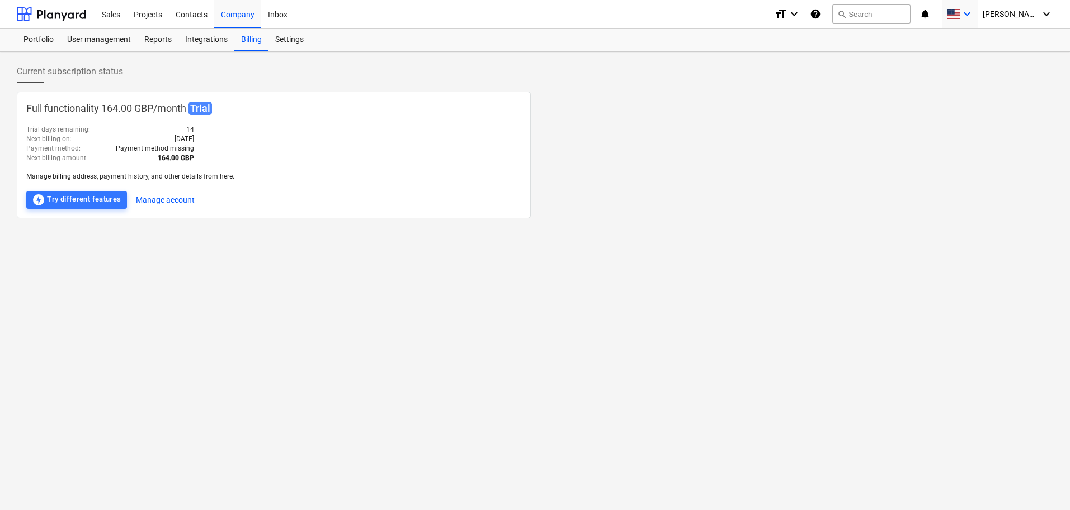
click at [974, 19] on icon "keyboard_arrow_down" at bounding box center [966, 13] width 13 height 13
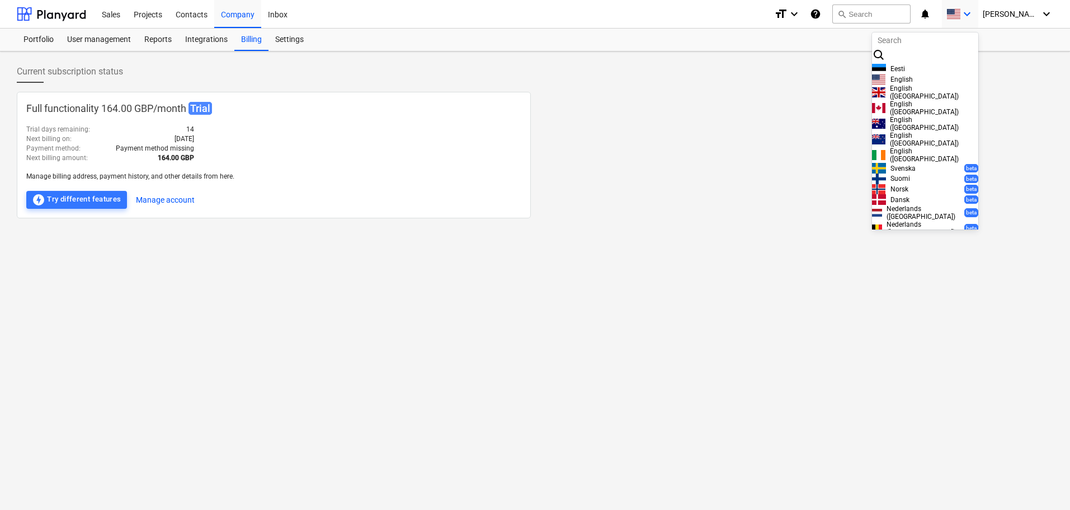
click at [892, 100] on span "English (UK)" at bounding box center [934, 92] width 88 height 16
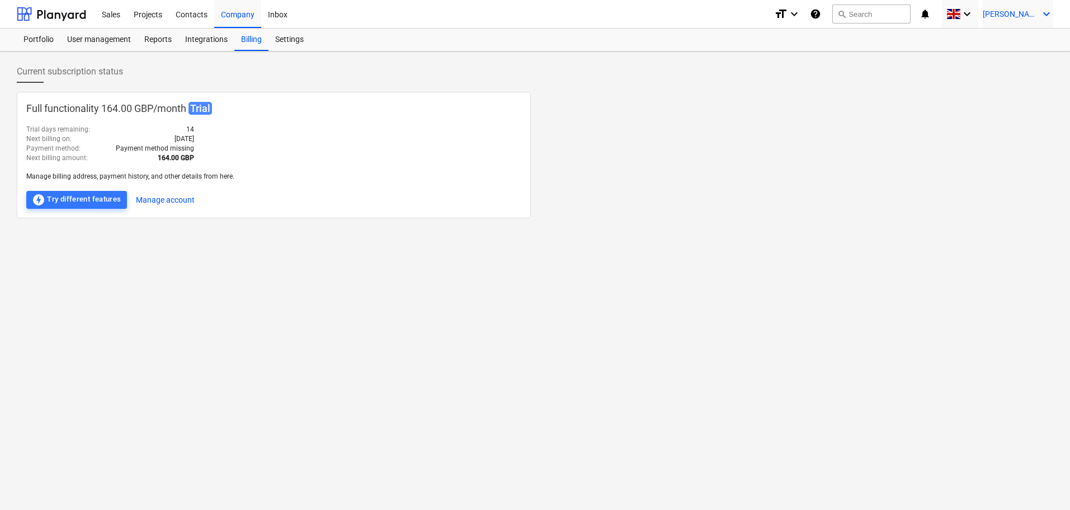
click at [1038, 10] on span "J. Meese" at bounding box center [1011, 14] width 56 height 9
click at [42, 37] on div at bounding box center [535, 255] width 1070 height 510
click at [111, 15] on div "Sales" at bounding box center [111, 13] width 32 height 29
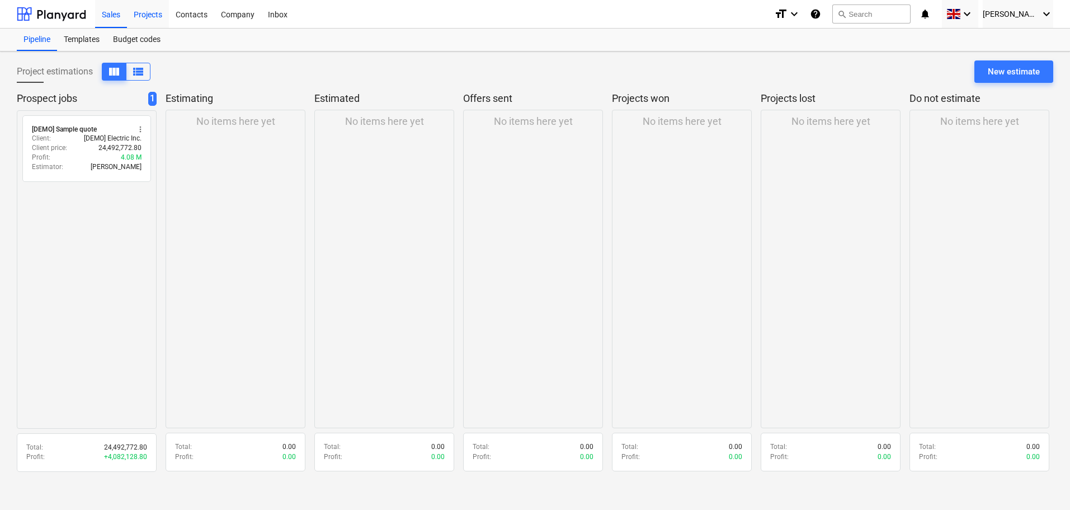
click at [140, 16] on div "Projects" at bounding box center [148, 13] width 42 height 29
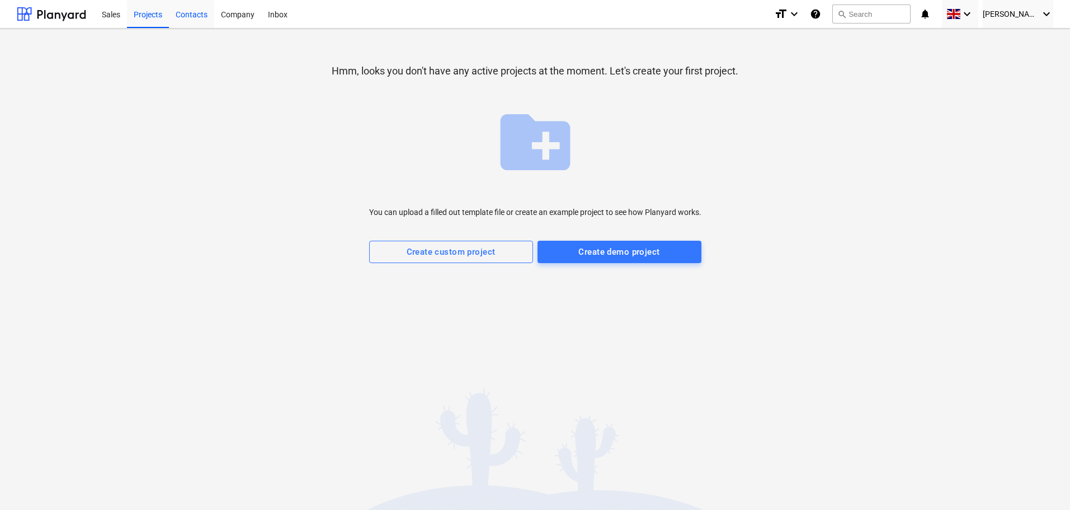
click at [182, 16] on div "Contacts" at bounding box center [191, 13] width 45 height 29
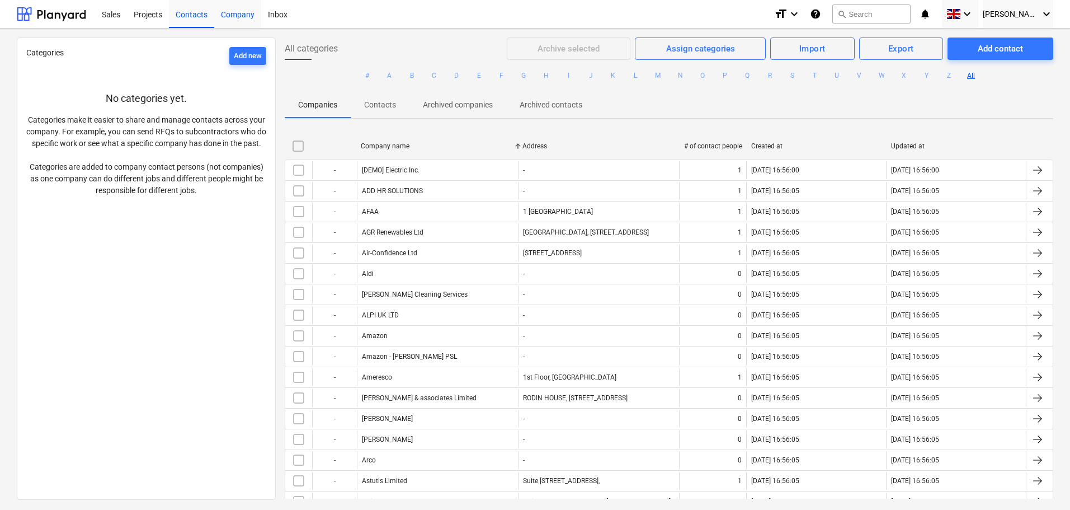
click at [235, 16] on div "Company" at bounding box center [237, 13] width 47 height 29
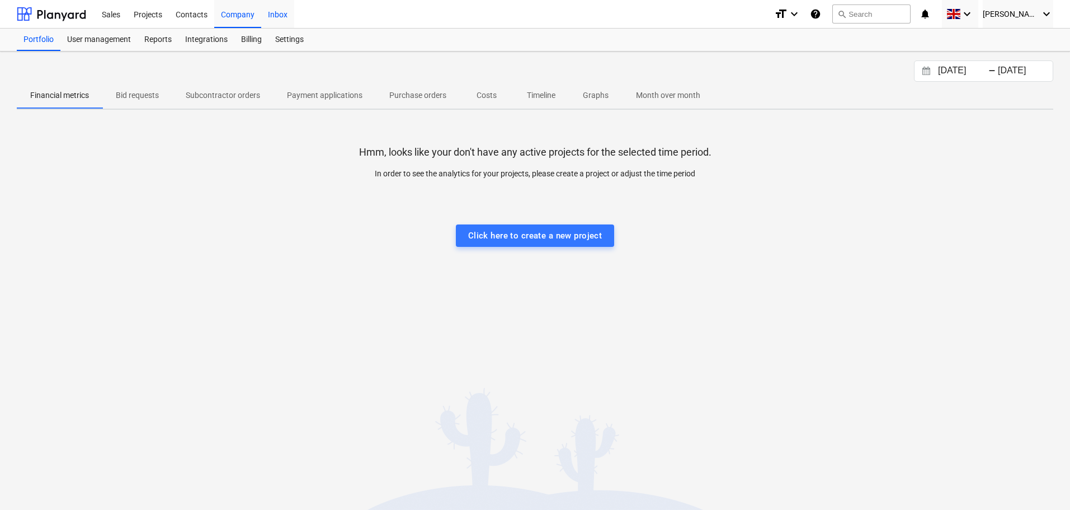
click at [273, 13] on div "Inbox" at bounding box center [277, 13] width 33 height 29
